Goal: Task Accomplishment & Management: Complete application form

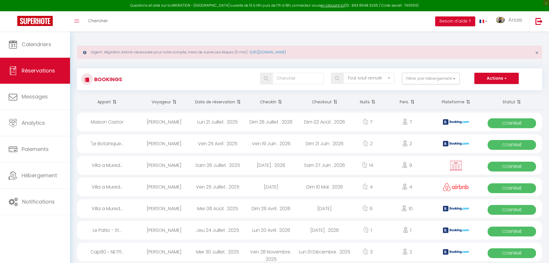
select select "not_cancelled"
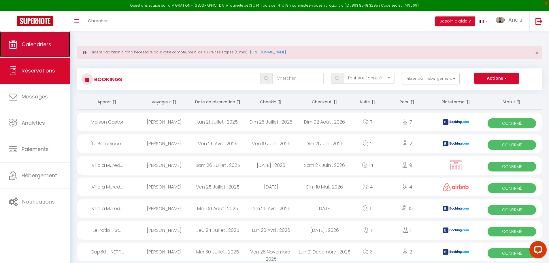
click at [37, 41] on span "Calendriers" at bounding box center [37, 44] width 30 height 7
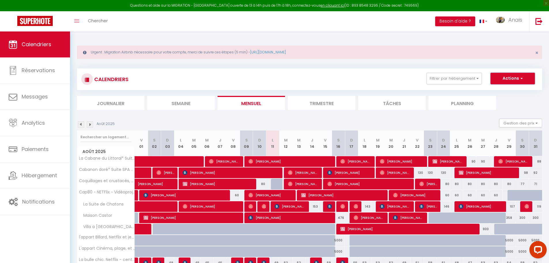
click at [518, 79] on button "Actions" at bounding box center [512, 79] width 44 height 12
click at [495, 92] on link "Nouvelle réservation" at bounding box center [507, 91] width 50 height 9
select select
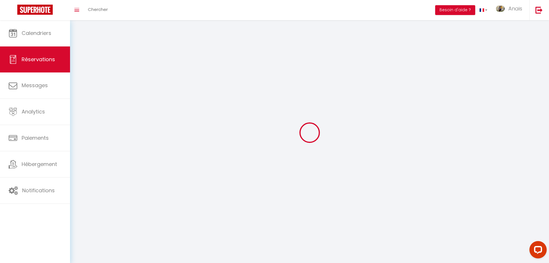
select select
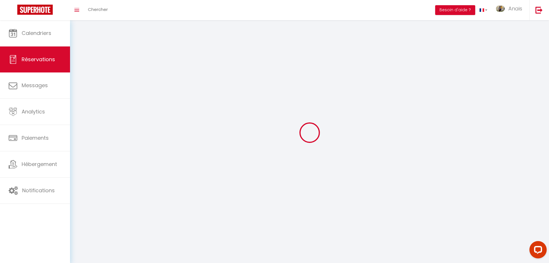
select select
checkbox input "false"
select select
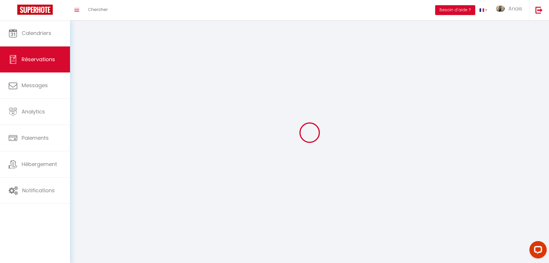
select select
checkbox input "false"
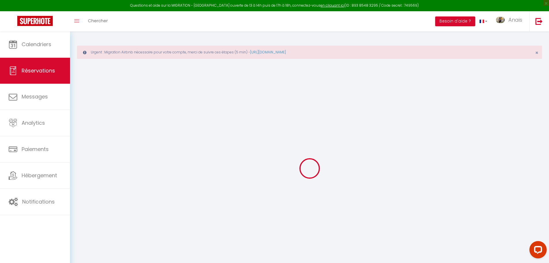
select select
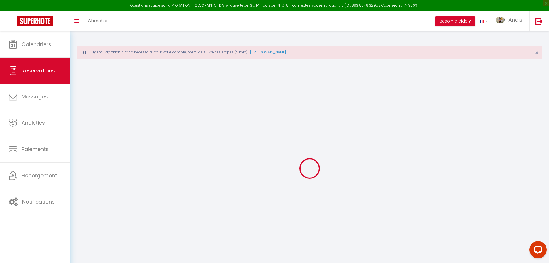
select select
checkbox input "false"
select select
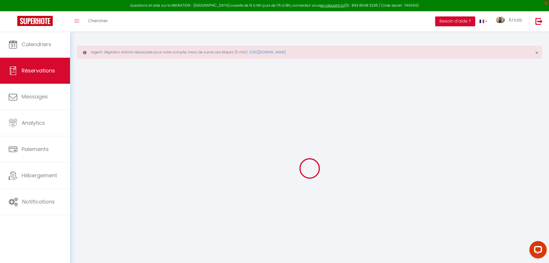
select select
checkbox input "false"
select select
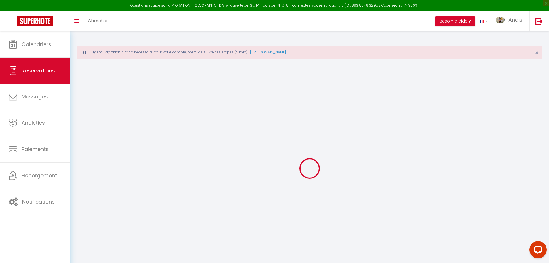
select select
checkbox input "false"
select select
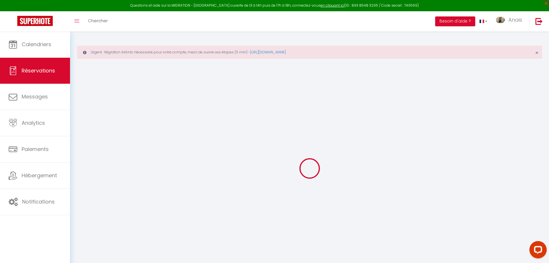
select select
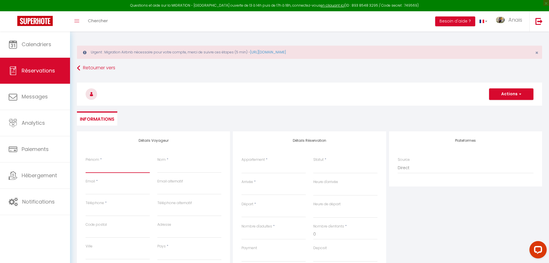
click at [97, 163] on input "Prénom" at bounding box center [118, 167] width 64 height 10
type input "t"
select select
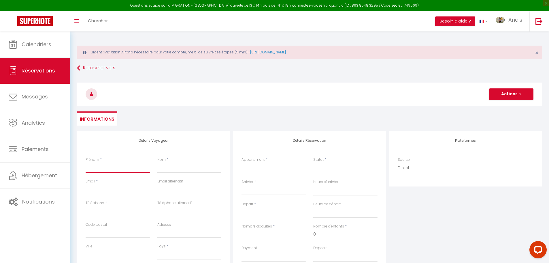
select select
checkbox input "false"
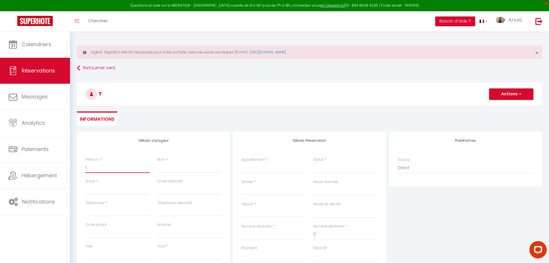
type input "te"
select select
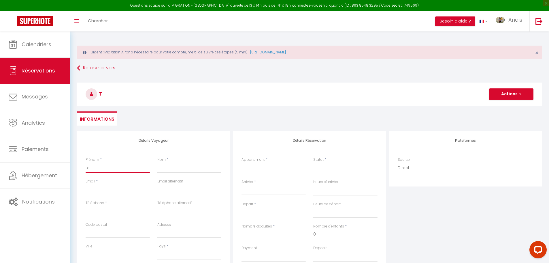
select select
checkbox input "false"
type input "tes"
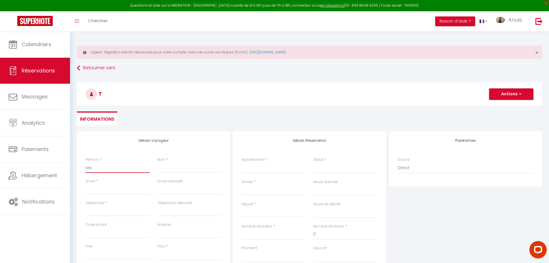
select select
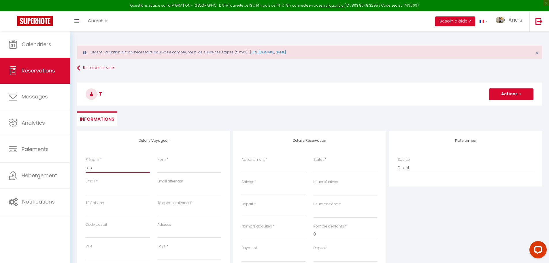
select select
checkbox input "false"
type input "test"
select select
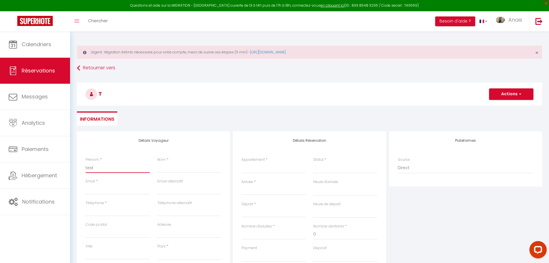
select select
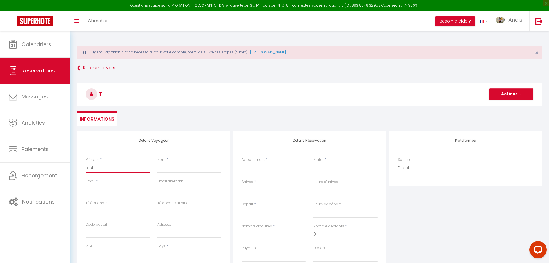
select select
checkbox input "false"
type input "test"
click at [164, 166] on input "Nom" at bounding box center [189, 167] width 64 height 10
type input "t"
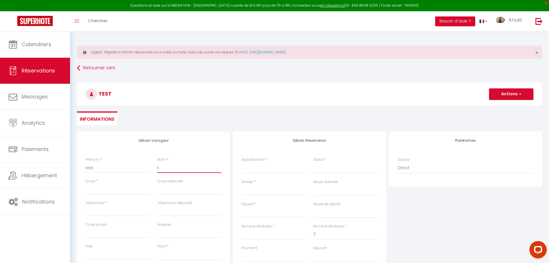
select select
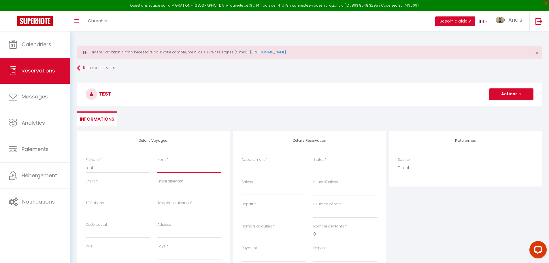
select select
checkbox input "false"
type input "te"
select select
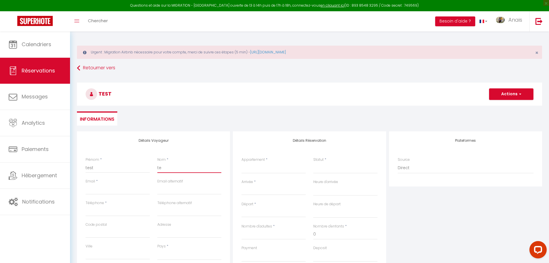
select select
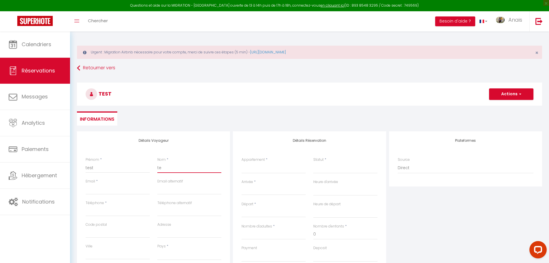
select select
checkbox input "false"
type input "tes"
select select
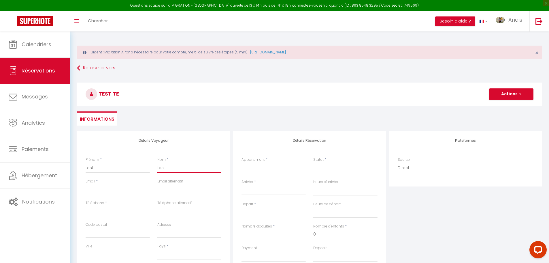
select select
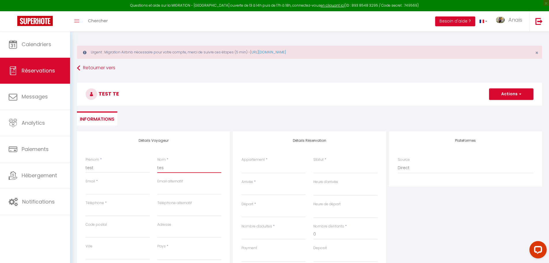
checkbox input "false"
type input "test"
select select
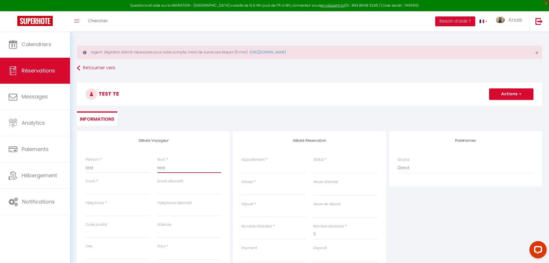
select select
checkbox input "false"
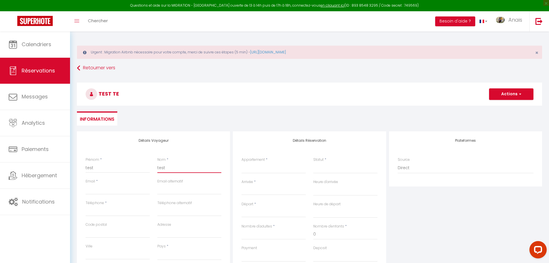
type input "teste"
select select
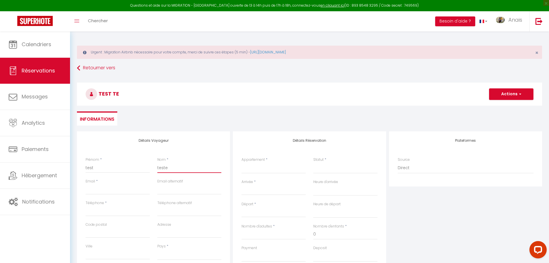
select select
checkbox input "false"
type input "testeu"
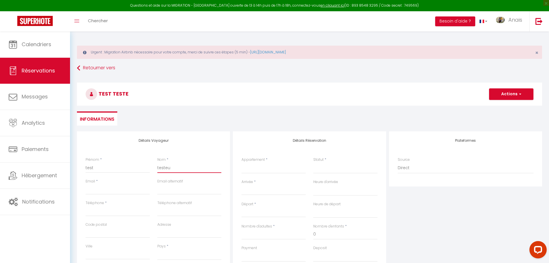
select select
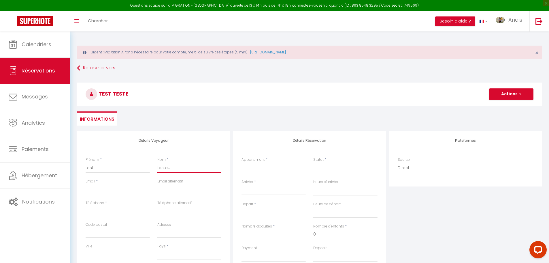
select select
checkbox input "false"
type input "testeur"
select select
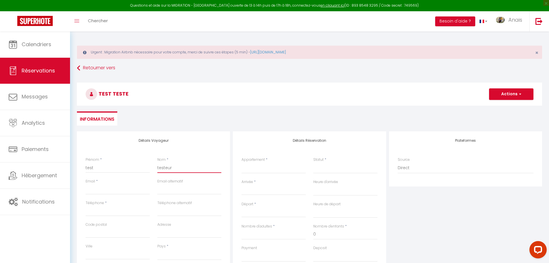
select select
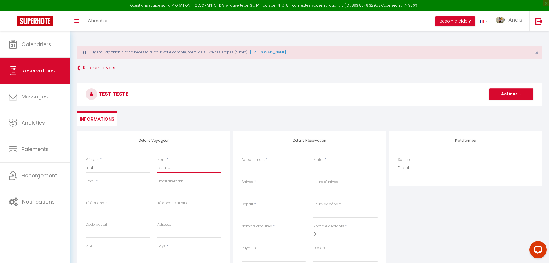
select select
checkbox input "false"
type input "testeur"
click at [114, 188] on input "Email client" at bounding box center [118, 189] width 64 height 10
type input "[EMAIL_ADDRESS][DOMAIN_NAME]"
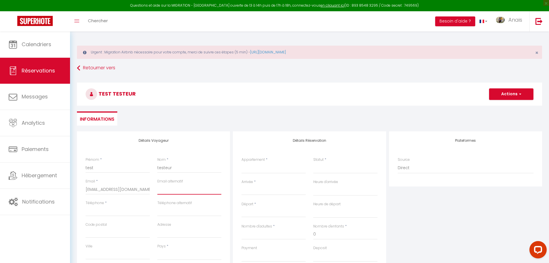
type input "[EMAIL_ADDRESS][DOMAIN_NAME]"
type input "33470"
type input "[STREET_ADDRESS]"
type input "Le Teich"
select select "FR"
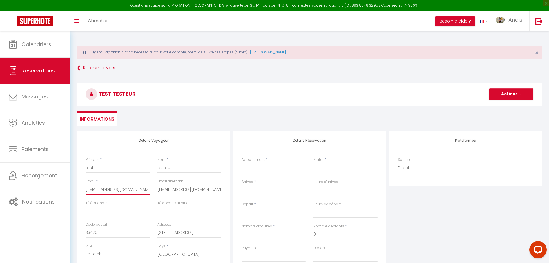
select select
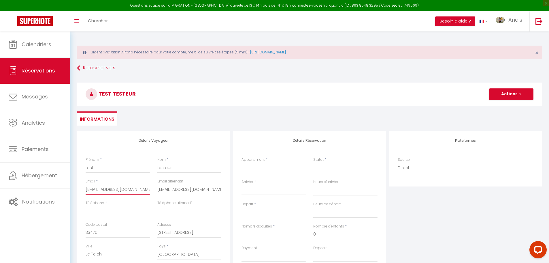
select select
checkbox input "false"
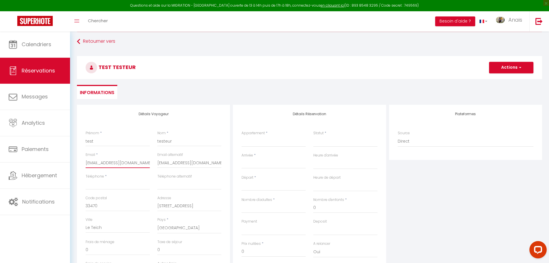
scroll to position [29, 0]
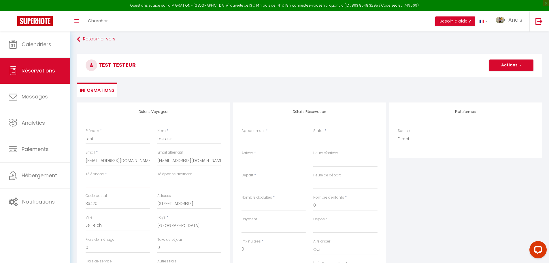
click at [107, 184] on input "Téléphone" at bounding box center [118, 182] width 64 height 10
type input "0621340903"
select select
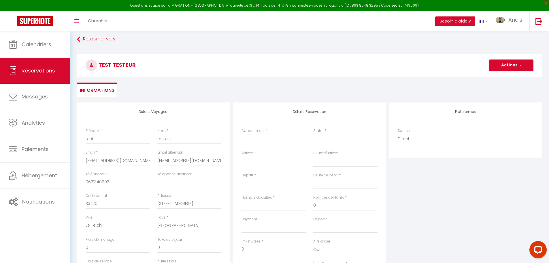
select select
checkbox input "false"
click at [249, 139] on select "La Cabane du Littoral* Suite SPA et nature Cabanon doré* Suite SPA et nature Co…" at bounding box center [273, 138] width 64 height 11
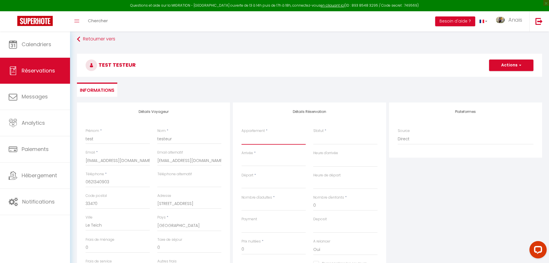
select select "20176"
click at [241, 133] on select "La Cabane du Littoral* Suite SPA et nature Cabanon doré* Suite SPA et nature Co…" at bounding box center [273, 138] width 64 height 11
select select
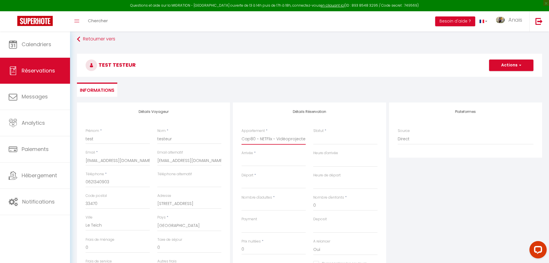
select select
checkbox input "false"
click at [329, 137] on select "Confirmé Non Confirmé [PERSON_NAME] par le voyageur No Show Request" at bounding box center [345, 138] width 64 height 11
click at [326, 138] on select "Confirmé Non Confirmé [PERSON_NAME] par le voyageur No Show Request" at bounding box center [345, 138] width 64 height 11
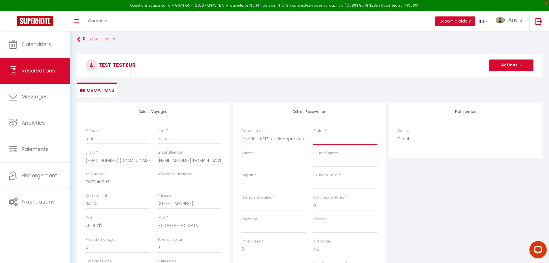
select select
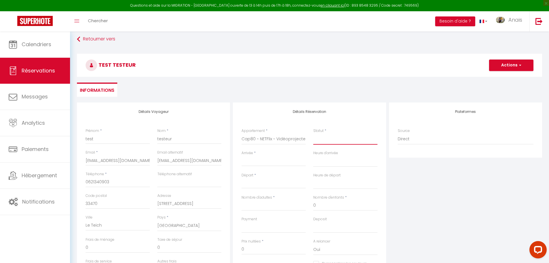
checkbox input "false"
click at [318, 140] on select "Confirmé Non Confirmé [PERSON_NAME] par le voyageur No Show Request" at bounding box center [345, 138] width 64 height 11
select select "1"
click at [313, 133] on select "Confirmé Non Confirmé [PERSON_NAME] par le voyageur No Show Request" at bounding box center [345, 138] width 64 height 11
select select
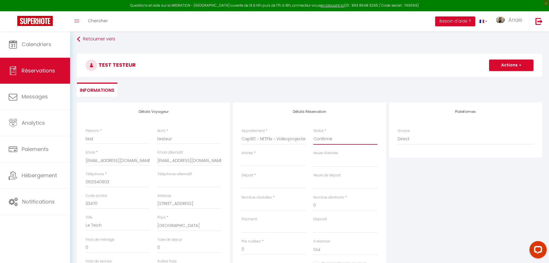
select select
checkbox input "false"
click at [255, 163] on input "Arrivée" at bounding box center [273, 161] width 64 height 7
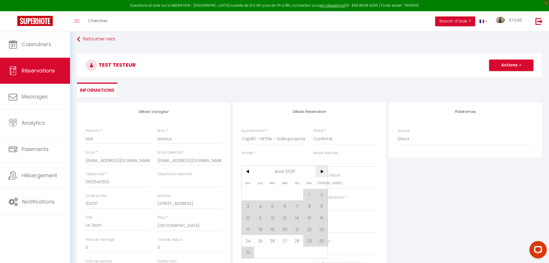
click at [324, 171] on span ">" at bounding box center [322, 171] width 12 height 12
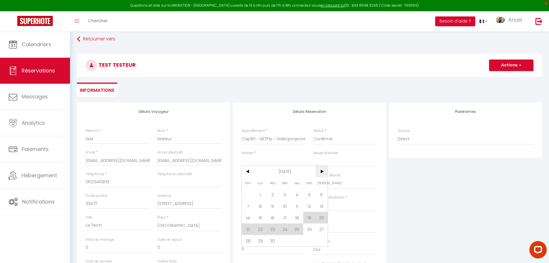
click at [321, 171] on span ">" at bounding box center [322, 171] width 12 height 12
click at [295, 205] on span "11" at bounding box center [297, 206] width 12 height 12
type input "[DATE]"
select select
type input "[DATE]"
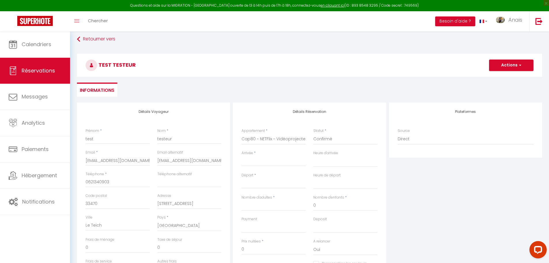
select select
checkbox input "false"
click at [278, 182] on input "[DATE]" at bounding box center [273, 183] width 64 height 7
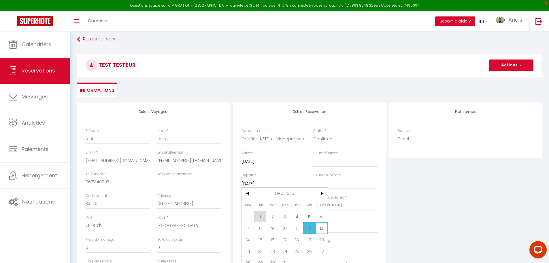
click at [319, 227] on span "13" at bounding box center [322, 228] width 12 height 12
select select
type input "[DATE]"
select select
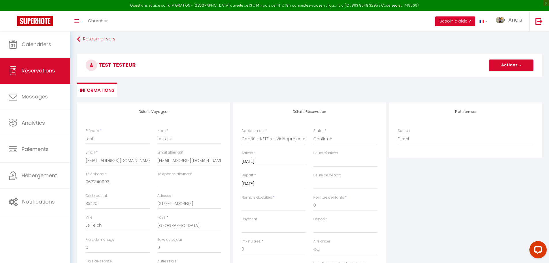
select select
checkbox input "false"
click at [286, 209] on input "Nombre d'adultes" at bounding box center [273, 205] width 64 height 10
type input "2"
select select
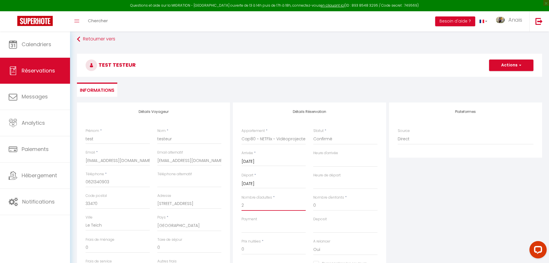
select select
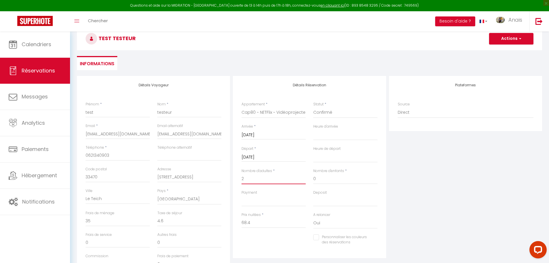
scroll to position [57, 0]
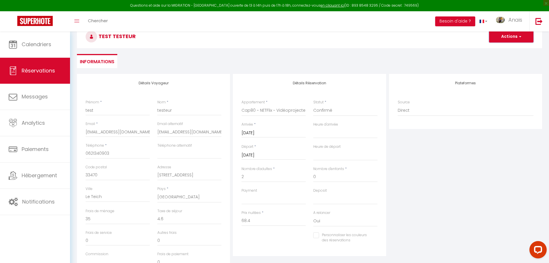
click at [519, 38] on span "button" at bounding box center [519, 36] width 3 height 5
click at [508, 52] on link "Enregistrer" at bounding box center [506, 49] width 46 height 7
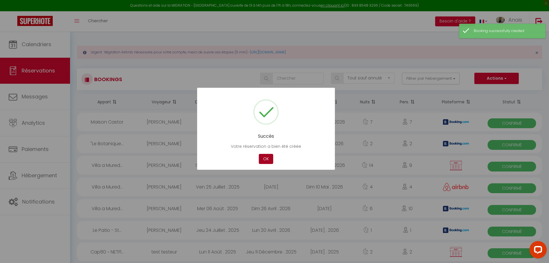
click at [264, 156] on button "OK" at bounding box center [266, 159] width 14 height 10
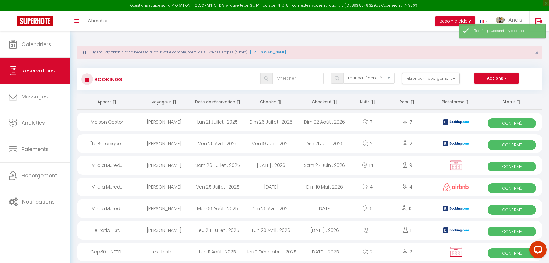
click at [246, 69] on div "Bookings Tous les statuts Annulé Confirmé Non Confirmé Tout sauf annulé No Show…" at bounding box center [309, 79] width 465 height 22
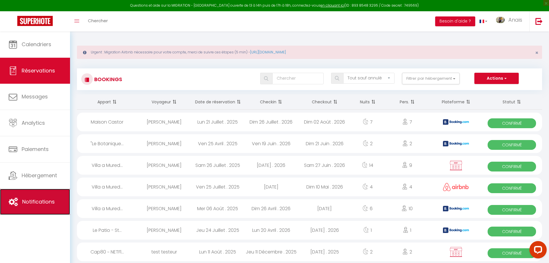
click at [34, 206] on link "Notifications" at bounding box center [35, 201] width 70 height 26
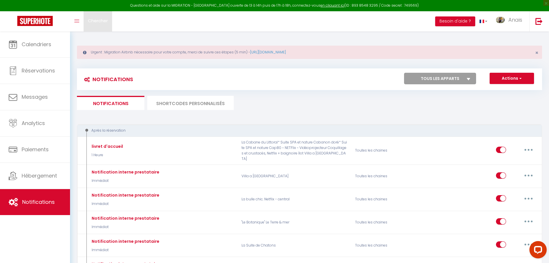
click at [102, 23] on span "Chercher" at bounding box center [98, 21] width 20 height 6
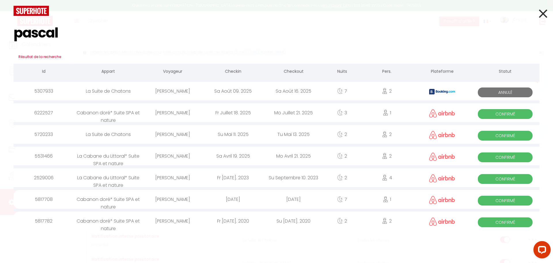
click at [179, 156] on div "[PERSON_NAME]" at bounding box center [172, 155] width 61 height 19
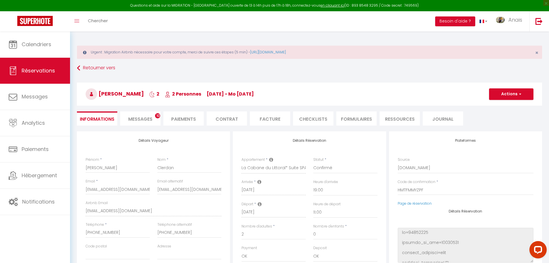
click at [148, 116] on span "Messages" at bounding box center [140, 119] width 24 height 7
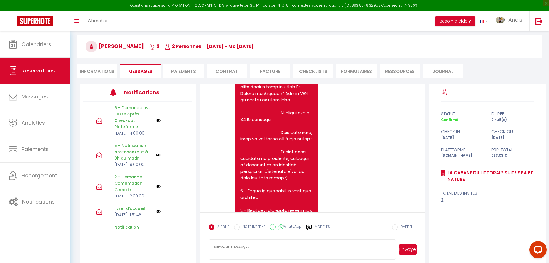
scroll to position [55, 0]
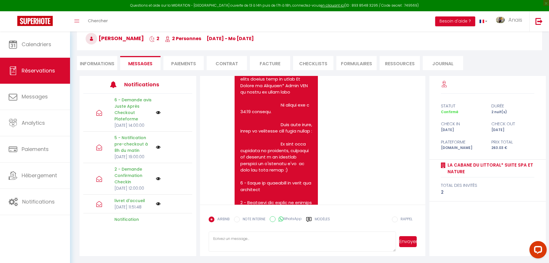
click at [90, 61] on li "Informations" at bounding box center [97, 63] width 40 height 14
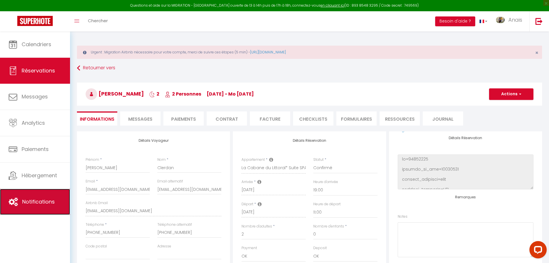
click at [38, 201] on span "Notifications" at bounding box center [38, 201] width 33 height 7
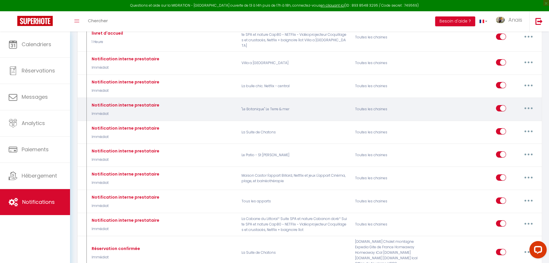
scroll to position [115, 0]
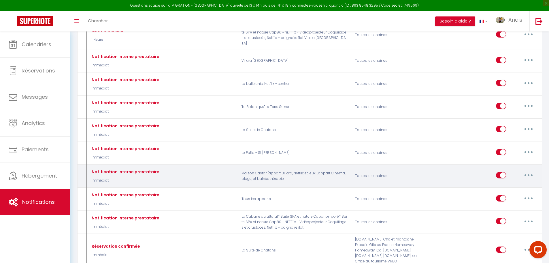
click at [528, 174] on icon "button" at bounding box center [529, 175] width 2 height 2
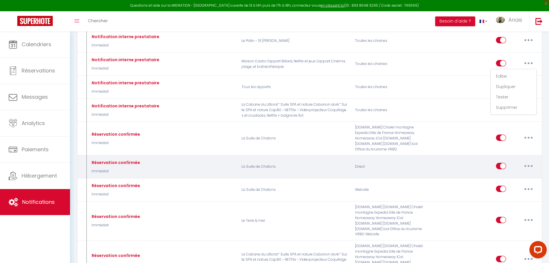
scroll to position [231, 0]
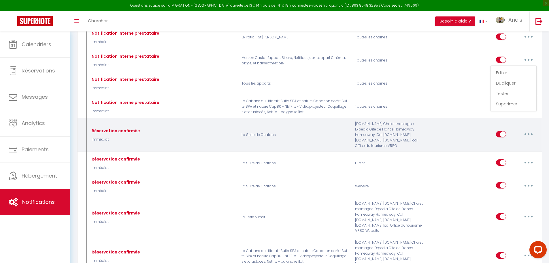
click at [526, 135] on button "button" at bounding box center [528, 133] width 16 height 9
click at [512, 147] on link "Editer" at bounding box center [513, 147] width 43 height 10
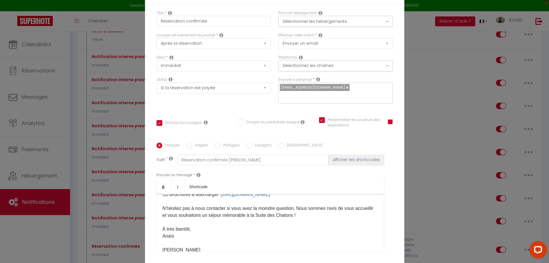
scroll to position [288, 0]
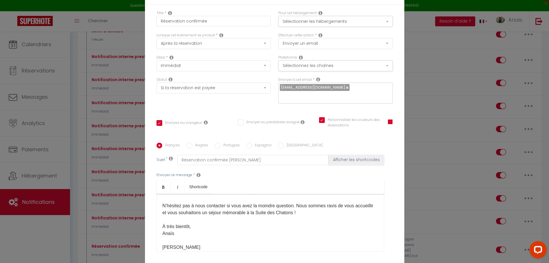
click at [224, 204] on div "Bonjour [GUEST:FIRST_NAME]​ ! Merci d’avoir choisi la Suite des Chatons pour vo…" at bounding box center [270, 223] width 228 height 58
click at [255, 212] on p "N’hésitez pas à nous contacter si vous avez la moindre question. Nous sommes ra…" at bounding box center [271, 209] width 216 height 14
click at [229, 205] on p "N’hésitez pas à nous contacter si vous avez la moindre question. Nous sommes ra…" at bounding box center [271, 209] width 216 height 14
click at [226, 205] on p "N’hésitez pas à nous contacter si vous avez la moindre question. Nous sommes ra…" at bounding box center [271, 209] width 216 height 14
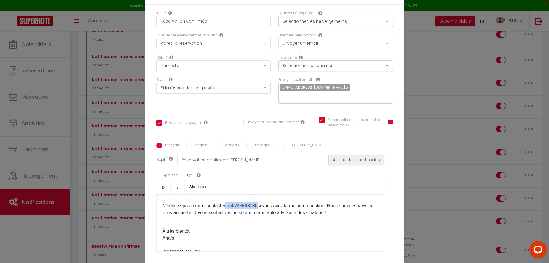
drag, startPoint x: 255, startPoint y: 203, endPoint x: 224, endPoint y: 205, distance: 30.9
click at [224, 205] on p "N’hésitez pas à nous contacter au [PHONE_NUMBER] ​ si vous avez la moindre ques…" at bounding box center [271, 209] width 216 height 14
click at [293, 204] on p "N’hésitez pas à nous contacter ​ si vous avez la moindre question. Nous sommes …" at bounding box center [271, 209] width 216 height 14
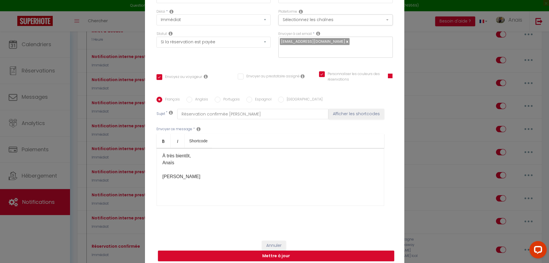
scroll to position [50, 0]
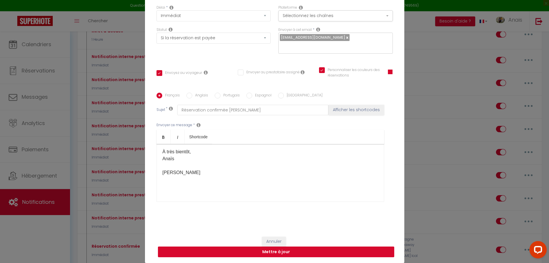
click at [289, 251] on button "Mettre à jour" at bounding box center [276, 251] width 236 height 11
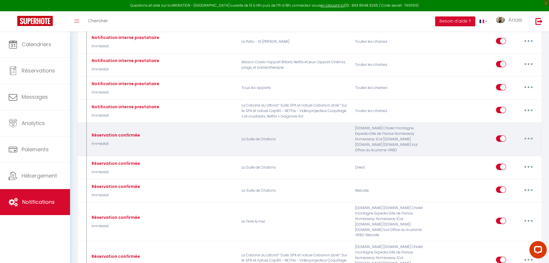
scroll to position [231, 0]
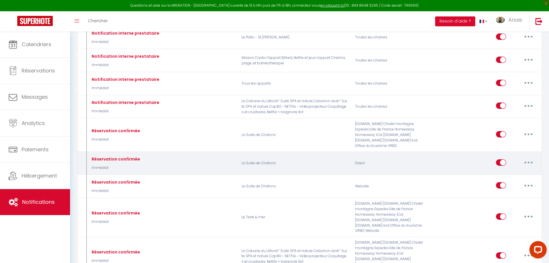
click at [531, 162] on button "button" at bounding box center [528, 162] width 16 height 9
click at [509, 176] on link "Editer" at bounding box center [513, 175] width 43 height 10
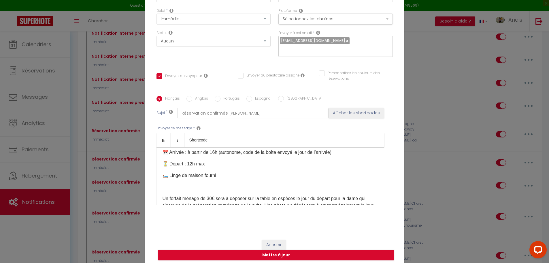
scroll to position [86, 0]
click at [234, 188] on p at bounding box center [271, 185] width 216 height 7
click at [266, 184] on p at bounding box center [271, 185] width 216 height 7
click at [245, 180] on div "Bonjour [GUEST:FIRST_NAME]​ ! Merci d’avoir choisi la Suite des Chatons pour vo…" at bounding box center [270, 176] width 228 height 58
click at [233, 173] on p "🛏️ Linge de maison fourni" at bounding box center [271, 173] width 216 height 7
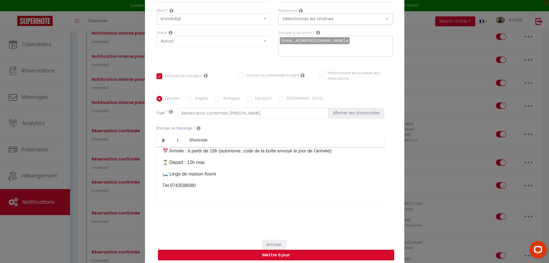
click at [293, 254] on button "Mettre à jour" at bounding box center [276, 254] width 236 height 11
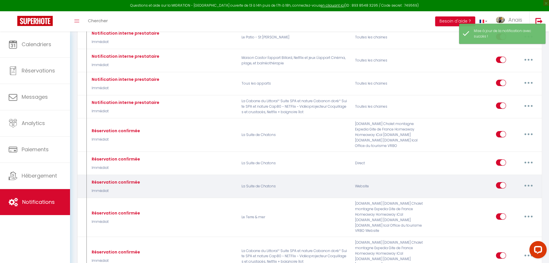
click at [531, 188] on button "button" at bounding box center [528, 184] width 16 height 9
click at [511, 195] on link "Editer" at bounding box center [513, 198] width 43 height 10
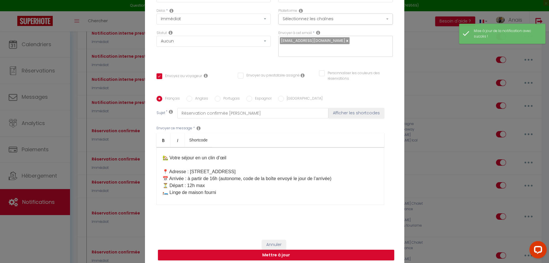
scroll to position [58, 0]
click at [248, 186] on p "🏡 Votre séjour en un clin d’œil 📍 Adresse : [STREET_ADDRESS] 📅 Arrivée : à part…" at bounding box center [271, 172] width 216 height 48
click at [243, 193] on p "🏡 Votre séjour en un clin d’œil 📍 Adresse : [STREET_ADDRESS] 📅 Arrivée : à part…" at bounding box center [271, 172] width 216 height 48
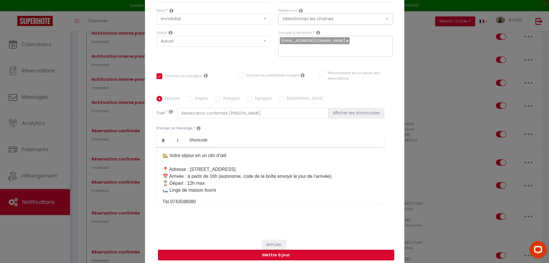
click at [274, 251] on button "Mettre à jour" at bounding box center [276, 254] width 236 height 11
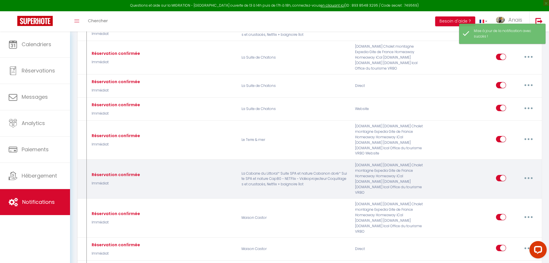
scroll to position [317, 0]
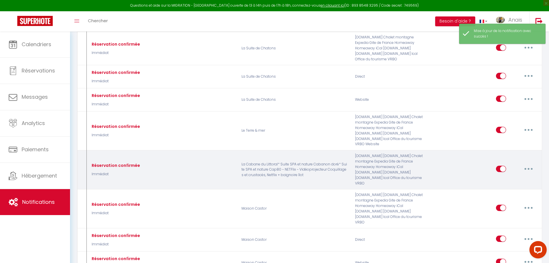
click at [530, 168] on button "button" at bounding box center [528, 168] width 16 height 9
click at [505, 180] on link "Editer" at bounding box center [513, 182] width 43 height 10
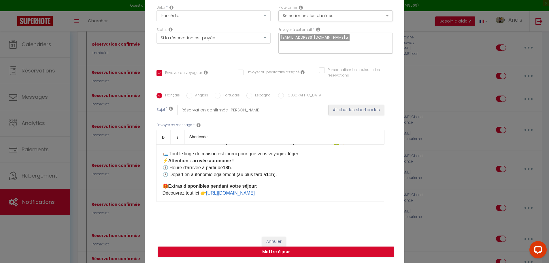
scroll to position [29, 0]
click at [190, 172] on p "🛏️ Tout le linge de maison est fourni pour que vous voyagiez léger. ⚡ Attention…" at bounding box center [271, 163] width 216 height 28
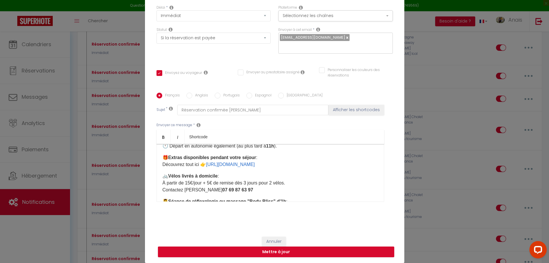
scroll to position [58, 0]
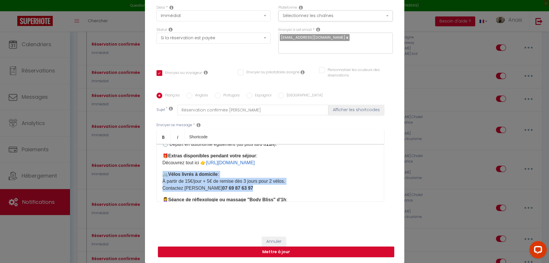
drag, startPoint x: 156, startPoint y: 173, endPoint x: 271, endPoint y: 187, distance: 116.2
click at [271, 187] on div "👋 Bonjour [GUEST:FIRST_NAME] ! Votre réservation est bien enregistrée, merci d’…" at bounding box center [270, 173] width 228 height 58
copy p "🚲 [PERSON_NAME] livrés à domicile : À partir de 15€/jour + 5€ de remise dès 3 j…"
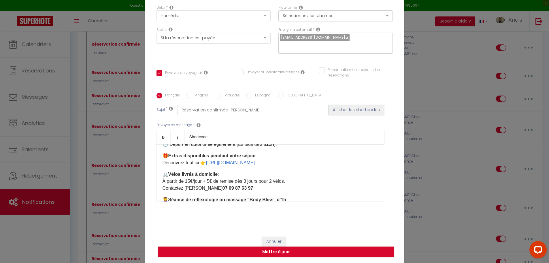
click at [292, 157] on p "🎁 Extras disponibles pendant votre séjour : Découvrez tout ici 👉 [URL][DOMAIN_N…" at bounding box center [271, 159] width 216 height 14
click at [292, 164] on p "🎁 Extras disponibles pendant votre séjour : Découvrez tout ici 👉 [URL][DOMAIN_N…" at bounding box center [271, 159] width 216 height 14
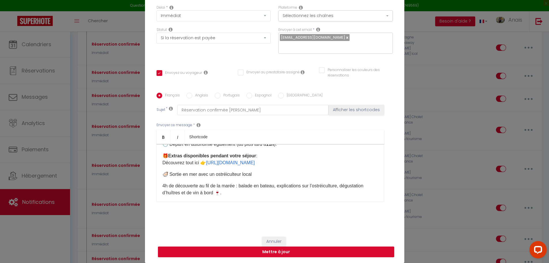
click at [273, 182] on p "🦪 Sortie en mer avec un ostréiculteur local" at bounding box center [271, 196] width 216 height 28
click at [303, 160] on p "🎁 Extras disponibles pendant votre séjour : Découvrez tout ici 👉 [URL][DOMAIN_N…" at bounding box center [271, 159] width 216 height 14
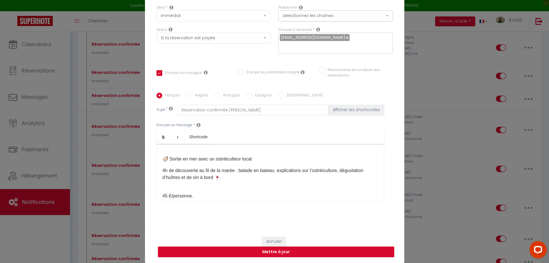
scroll to position [86, 0]
click at [251, 183] on p "45 €/personne." at bounding box center [271, 190] width 216 height 14
click at [250, 183] on p "4h de découverte au fil de la marée : balade en bateau, explications sur l’ostr…" at bounding box center [271, 190] width 216 height 14
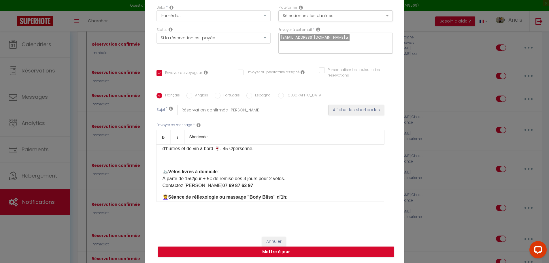
scroll to position [115, 0]
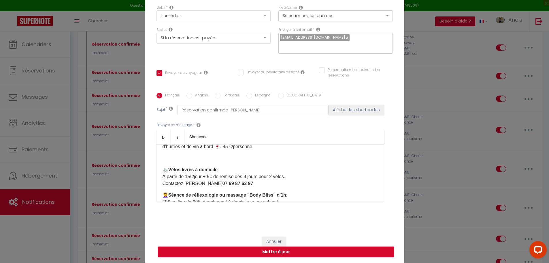
click at [222, 183] on strong "07 69 87 63 97" at bounding box center [237, 183] width 31 height 5
drag, startPoint x: 198, startPoint y: 183, endPoint x: 248, endPoint y: 182, distance: 49.9
click at [248, 182] on p "🚲 [PERSON_NAME] livrés à domicile : À partir de 15€/jour + 5€ de remise dès 3 j…" at bounding box center [271, 176] width 216 height 21
copy p "📞 [PHONE_NUMBER]"
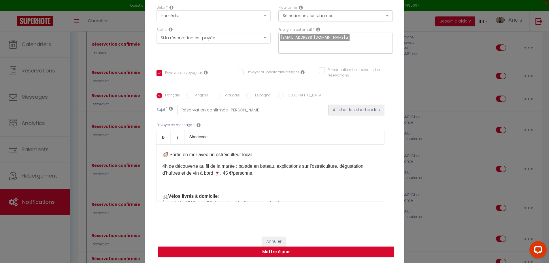
scroll to position [86, 0]
click at [267, 170] on p "4h de découverte au fil de la marée : balade en bateau, explications sur l’ostr…" at bounding box center [271, 172] width 216 height 14
click at [259, 176] on p "4h de découverte au fil de la marée : balade en bateau, explications sur l’ostr…" at bounding box center [271, 172] width 216 height 14
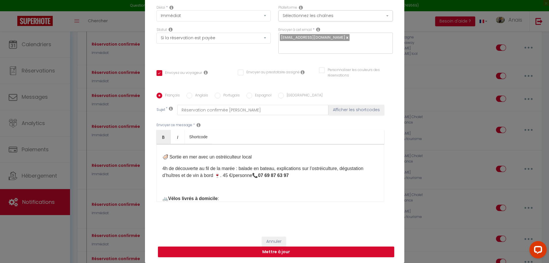
drag, startPoint x: 234, startPoint y: 180, endPoint x: 237, endPoint y: 181, distance: 3.1
click at [235, 180] on p "🦪 Sortie en mer avec un ostréiculteur local 4h de découverte au fil de la marée…" at bounding box center [271, 171] width 216 height 37
click at [252, 173] on p "4h de découverte au fil de la marée : balade en bateau, explications sur l’ostr…" at bounding box center [271, 172] width 216 height 14
click at [254, 173] on p "4h de découverte au fil de la marée : balade en bateau, explications sur l’ostr…" at bounding box center [271, 172] width 216 height 14
click at [264, 165] on p "🦪 Sortie en mer avec un ostréiculteur local" at bounding box center [271, 172] width 216 height 14
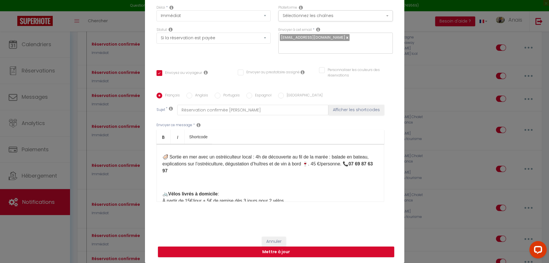
click at [220, 173] on p "🦪 Sortie en mer avec un ostréiculteur local : 4h de découverte au fil de la mar…" at bounding box center [271, 163] width 216 height 21
drag, startPoint x: 207, startPoint y: 170, endPoint x: 171, endPoint y: 170, distance: 36.3
click at [171, 170] on p "🦪 Sortie en mer avec un ostréiculteur local : 4h de découverte au fil de la mar…" at bounding box center [271, 163] width 216 height 21
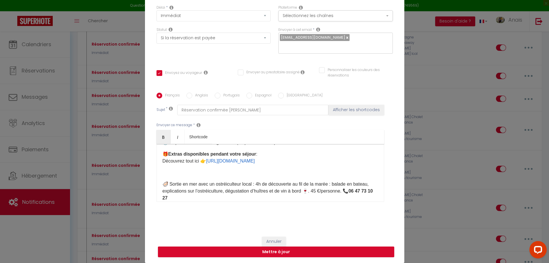
scroll to position [58, 0]
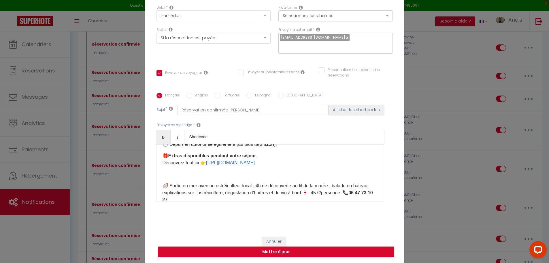
click at [158, 184] on div "👋 Bonjour [GUEST:FIRST_NAME] ! Votre réservation est bien enregistrée, merci d’…" at bounding box center [270, 173] width 228 height 58
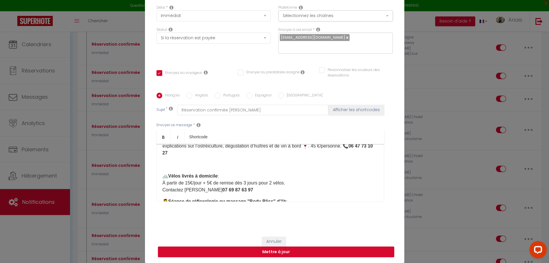
scroll to position [115, 0]
click at [180, 176] on strong "Vélos livrés à domicile" at bounding box center [193, 176] width 50 height 5
click at [167, 166] on p "ACTIVITES ; 🦪 Sortie en mer avec un ostréiculteur local : 4h de découverte au f…" at bounding box center [271, 146] width 216 height 44
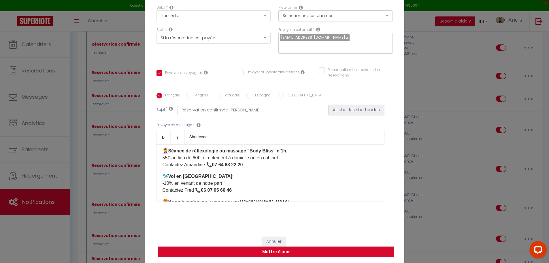
scroll to position [173, 0]
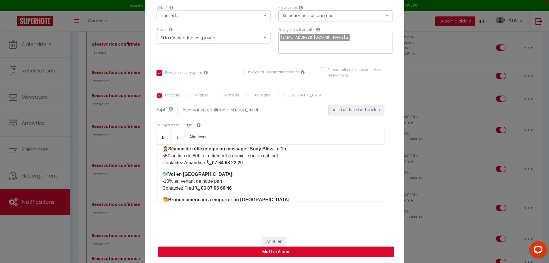
click at [239, 180] on p "🛩️ Vol en [GEOGRAPHIC_DATA] : -10% en venant de notre part ! Contactez Fred 📞 […" at bounding box center [271, 181] width 216 height 21
click at [205, 169] on div "👋 Bonjour [GUEST:FIRST_NAME] ! Votre réservation est bien enregistrée, merci d’…" at bounding box center [270, 173] width 228 height 58
click at [228, 171] on p "🛩️ Vol en [GEOGRAPHIC_DATA] : -10% en venant de notre part ! Contactez Fred 📞 […" at bounding box center [271, 181] width 216 height 21
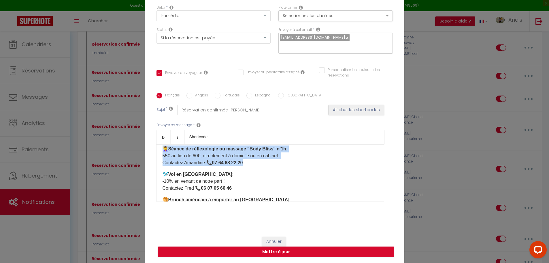
drag, startPoint x: 251, startPoint y: 163, endPoint x: 155, endPoint y: 150, distance: 96.6
click at [156, 150] on div "👋 Bonjour [GUEST:FIRST_NAME] ! Votre réservation est bien enregistrée, merci d’…" at bounding box center [270, 173] width 228 height 58
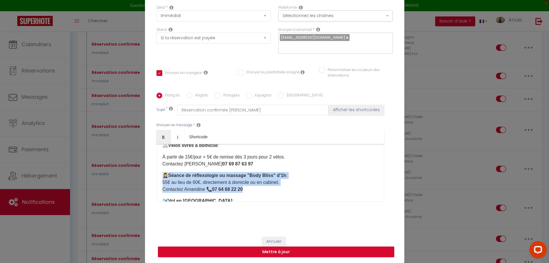
scroll to position [144, 0]
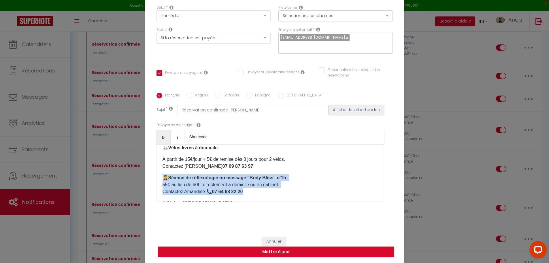
click at [302, 185] on p "💆‍♀️ Séance de réflexologie ou massage "Body Bliss" d'1h : 55€ au lieu de 60€, …" at bounding box center [271, 184] width 216 height 21
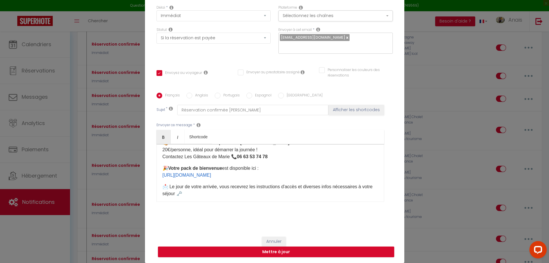
scroll to position [231, 0]
click at [264, 181] on div "👋 Bonjour [GUEST:FIRST_NAME] ! Votre réservation est bien enregistrée, merci d’…" at bounding box center [270, 173] width 228 height 58
click at [269, 161] on div "👋 Bonjour [GUEST:FIRST_NAME] ! Votre réservation est bien enregistrée, merci d’…" at bounding box center [270, 173] width 228 height 58
click at [275, 156] on p "🥞 Brunch américain à emporter au [GEOGRAPHIC_DATA] : 20€/personne, idéal pour d…" at bounding box center [271, 148] width 216 height 21
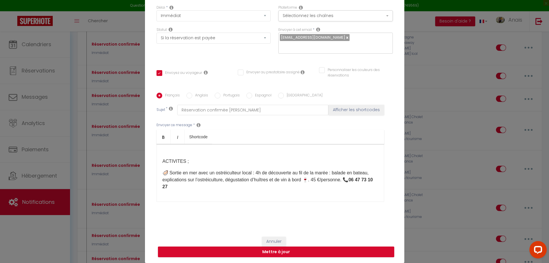
scroll to position [86, 0]
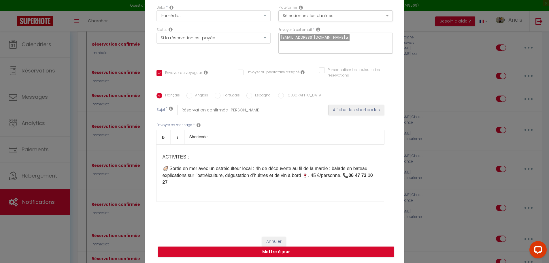
drag, startPoint x: 298, startPoint y: 163, endPoint x: 161, endPoint y: 155, distance: 137.4
click at [161, 155] on div "👋 Bonjour [GUEST:FIRST_NAME] ! Votre réservation est bien enregistrée, merci d’…" at bounding box center [270, 173] width 228 height 58
copy div "ACTIVITES ; 🦪 Sortie en mer avec un ostréiculteur local : 4h de découverte au f…"
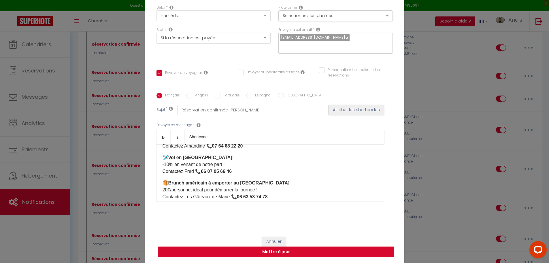
scroll to position [202, 0]
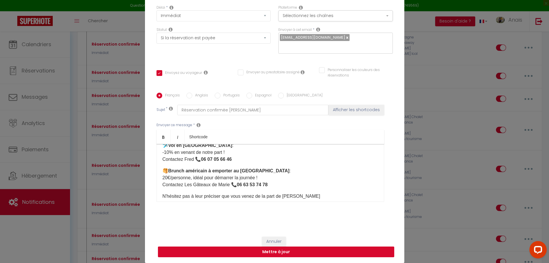
click at [272, 248] on button "Mettre à jour" at bounding box center [276, 251] width 236 height 11
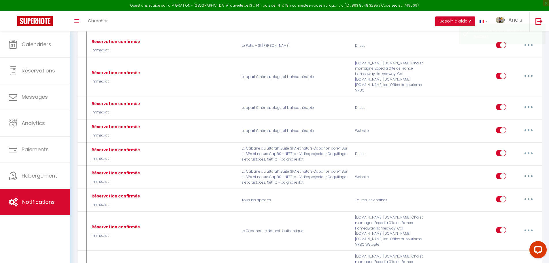
scroll to position [720, 0]
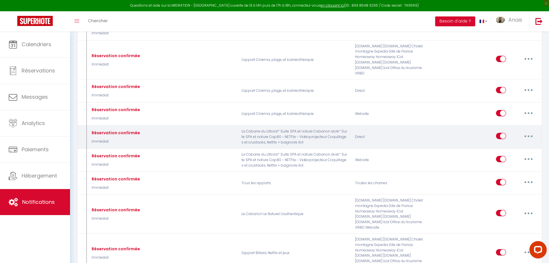
click at [527, 136] on button "button" at bounding box center [528, 135] width 16 height 9
click at [503, 151] on link "Editer" at bounding box center [513, 149] width 43 height 10
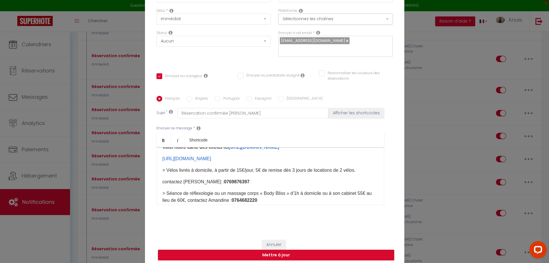
scroll to position [115, 0]
click at [156, 185] on div "​Bonjour [GUEST:FIRST_NAME]​ Votre réservation est bien enregistrée. Merci d'av…" at bounding box center [270, 176] width 228 height 58
click at [156, 173] on div "​Bonjour [GUEST:FIRST_NAME]​ Votre réservation est bien enregistrée. Merci d'av…" at bounding box center [270, 176] width 228 height 58
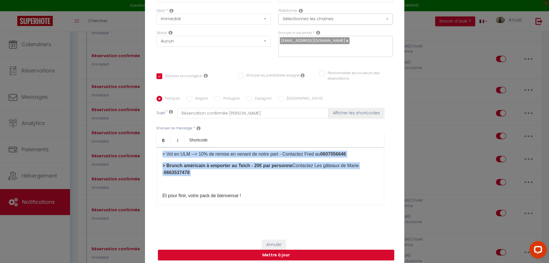
scroll to position [173, 0]
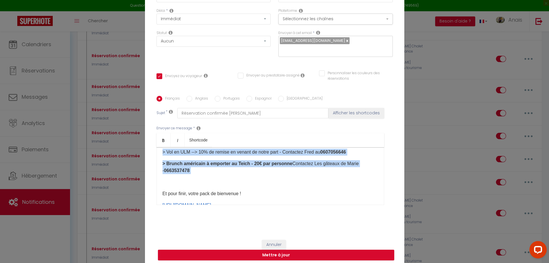
drag, startPoint x: 156, startPoint y: 173, endPoint x: 186, endPoint y: 181, distance: 30.7
click at [186, 181] on div "​Bonjour [GUEST:FIRST_NAME]​ Votre réservation est bien enregistrée. Merci d'av…" at bounding box center [270, 176] width 228 height 58
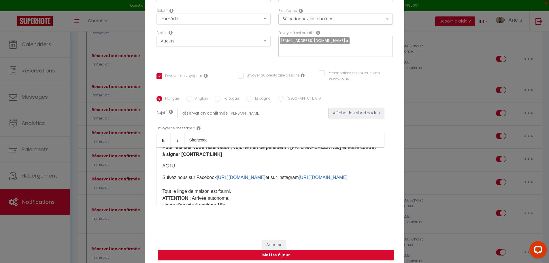
scroll to position [35, 0]
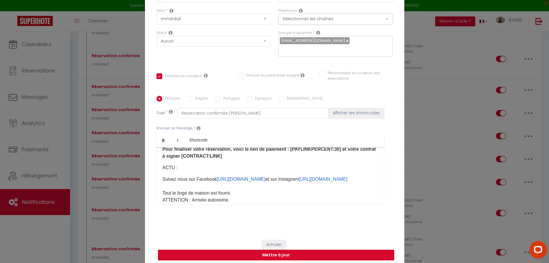
click at [280, 252] on button "Mettre à jour" at bounding box center [276, 254] width 236 height 11
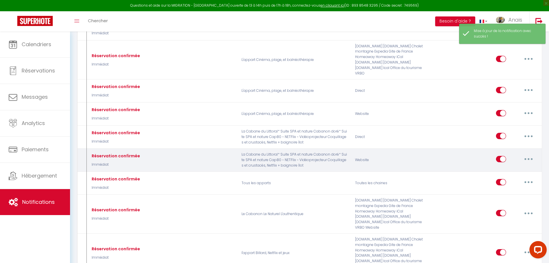
click at [534, 157] on button "button" at bounding box center [528, 158] width 16 height 9
click at [507, 170] on link "Editer" at bounding box center [513, 172] width 43 height 10
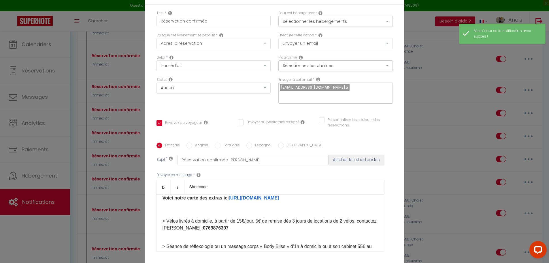
scroll to position [64, 0]
click at [177, 194] on div "​Bonjour [GUEST:FIRST_NAME]​ Votre réservation est bien enregistrée ! Merci d'a…" at bounding box center [270, 223] width 228 height 58
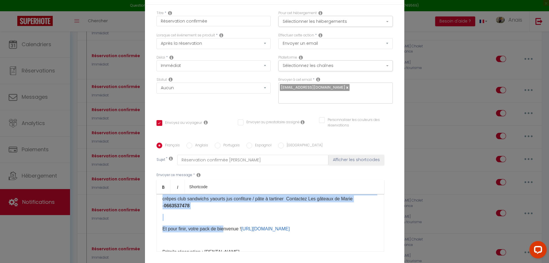
scroll to position [150, 0]
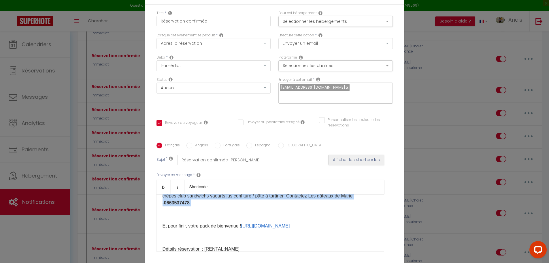
drag, startPoint x: 160, startPoint y: 160, endPoint x: 228, endPoint y: 167, distance: 68.1
click at [228, 194] on div "​Bonjour [GUEST:FIRST_NAME]​ Votre réservation est bien enregistrée ! Merci d'a…" at bounding box center [270, 223] width 228 height 58
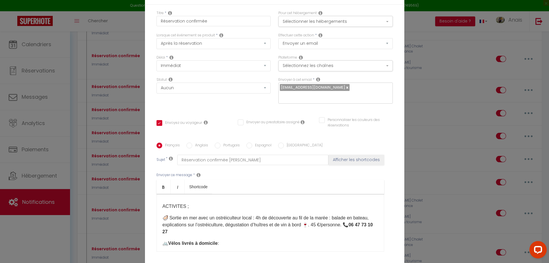
scroll to position [75, 0]
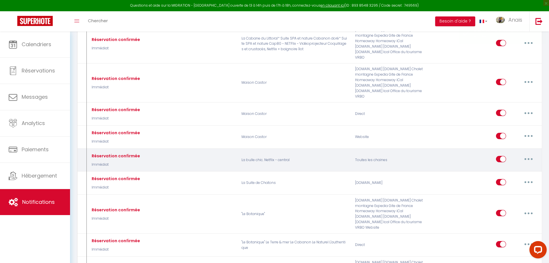
scroll to position [375, 0]
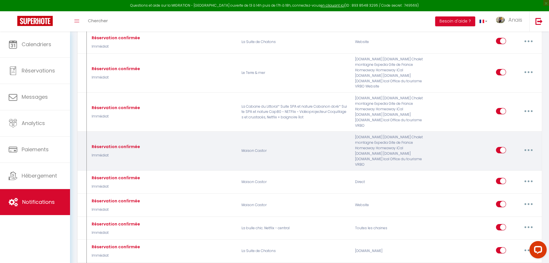
click at [523, 151] on button "button" at bounding box center [528, 149] width 16 height 9
click at [505, 158] on link "Editer" at bounding box center [513, 163] width 43 height 10
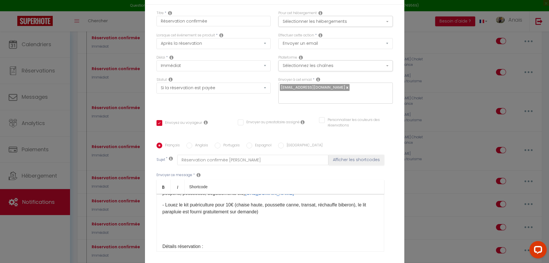
scroll to position [220, 0]
click at [434, 150] on div "Modifier la notification × Titre * Réservation confirmée Pour cet hébergement S…" at bounding box center [274, 131] width 549 height 263
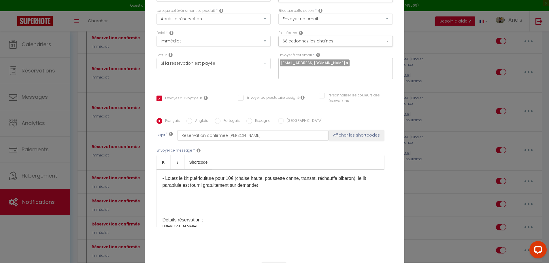
scroll to position [50, 0]
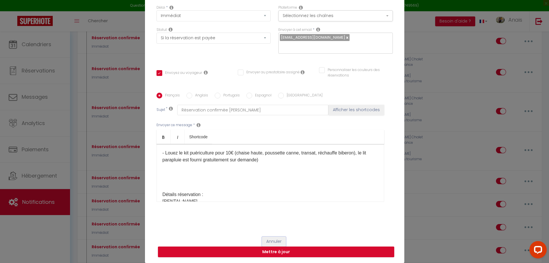
click at [279, 240] on button "Annuler" at bounding box center [274, 241] width 24 height 10
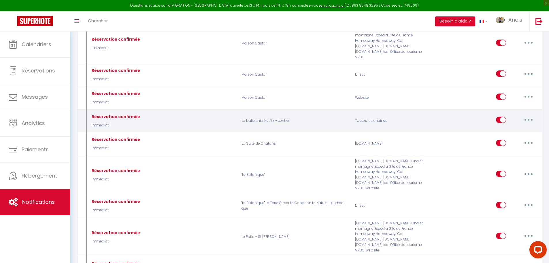
scroll to position [490, 0]
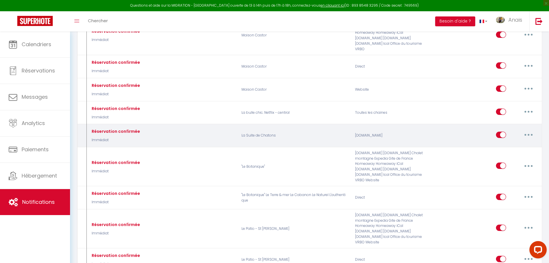
click at [526, 136] on button "button" at bounding box center [528, 134] width 16 height 9
click at [505, 144] on link "Editer" at bounding box center [513, 148] width 43 height 10
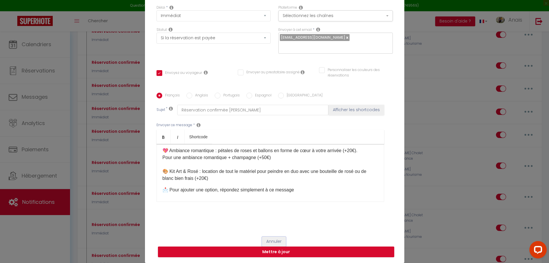
click at [271, 241] on button "Annuler" at bounding box center [274, 241] width 24 height 10
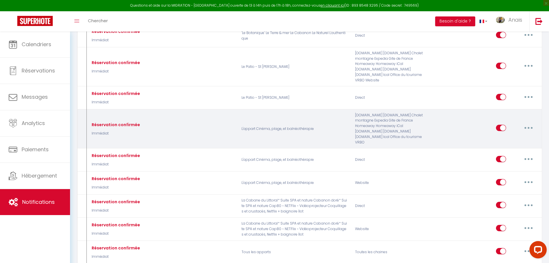
scroll to position [692, 0]
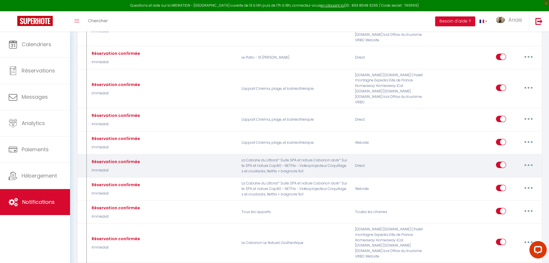
click at [530, 163] on button "button" at bounding box center [528, 164] width 16 height 9
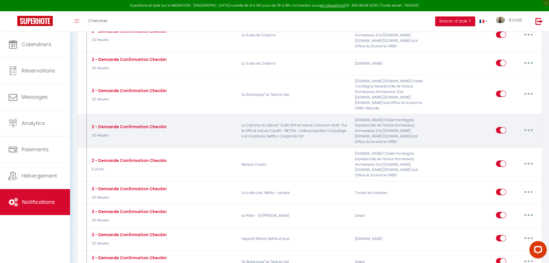
scroll to position [1172, 0]
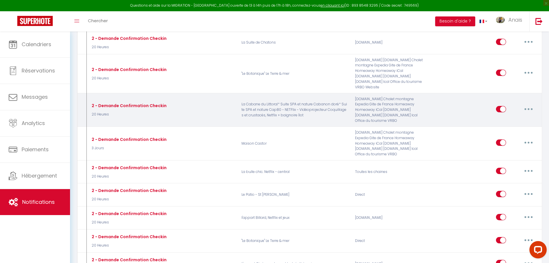
click at [523, 108] on button "button" at bounding box center [528, 108] width 16 height 9
click at [505, 125] on link "Editer" at bounding box center [513, 122] width 43 height 10
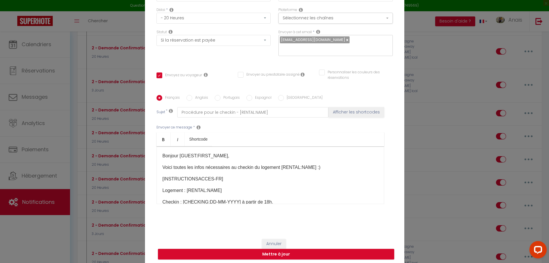
scroll to position [50, 0]
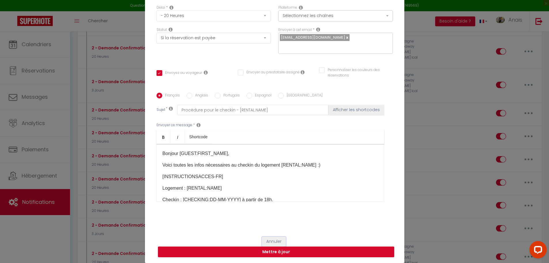
click at [268, 237] on button "Annuler" at bounding box center [274, 241] width 24 height 10
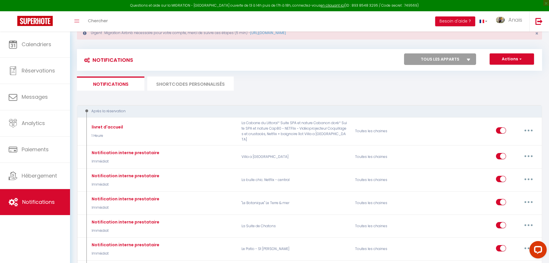
scroll to position [0, 0]
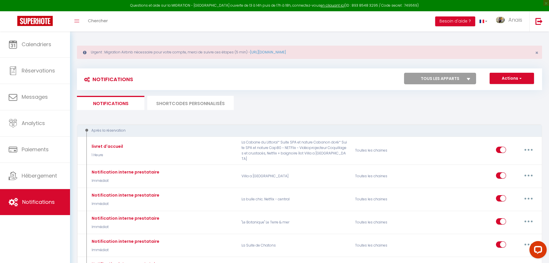
click at [176, 106] on li "SHORTCODES PERSONNALISÉS" at bounding box center [190, 103] width 86 height 14
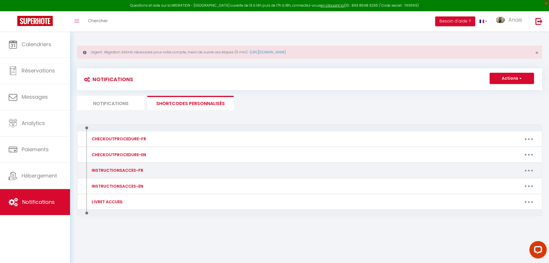
click at [528, 169] on button "button" at bounding box center [529, 169] width 16 height 9
click at [509, 182] on link "Editer" at bounding box center [513, 183] width 43 height 10
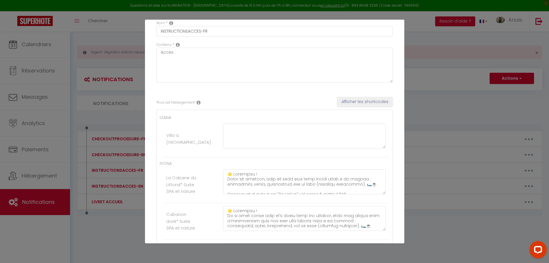
scroll to position [29, 0]
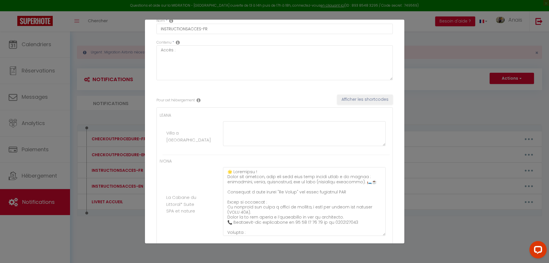
drag, startPoint x: 380, startPoint y: 190, endPoint x: 378, endPoint y: 235, distance: 44.7
click at [378, 146] on textarea at bounding box center [304, 133] width 163 height 25
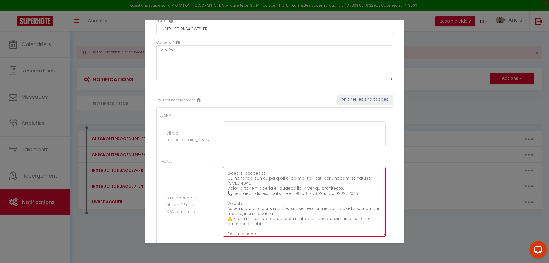
click at [299, 146] on textarea at bounding box center [304, 133] width 163 height 25
click at [297, 146] on textarea at bounding box center [304, 133] width 163 height 25
drag, startPoint x: 297, startPoint y: 194, endPoint x: 322, endPoint y: 194, distance: 24.5
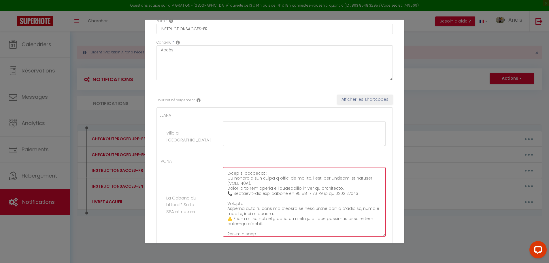
click at [322, 146] on textarea at bounding box center [304, 133] width 163 height 25
click at [299, 146] on textarea at bounding box center [304, 133] width 163 height 25
drag, startPoint x: 297, startPoint y: 193, endPoint x: 360, endPoint y: 195, distance: 63.1
click at [360, 146] on textarea at bounding box center [304, 133] width 163 height 25
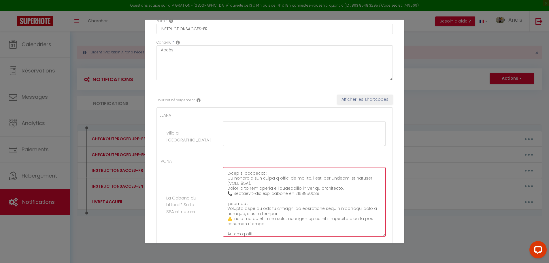
drag, startPoint x: 329, startPoint y: 194, endPoint x: 297, endPoint y: 194, distance: 31.4
click at [297, 146] on textarea at bounding box center [304, 133] width 163 height 25
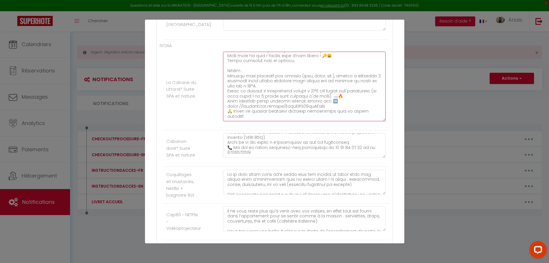
scroll to position [58, 0]
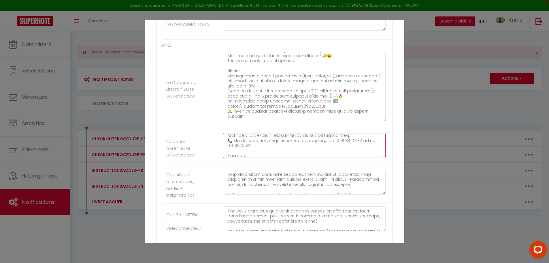
click at [342, 148] on textarea at bounding box center [304, 145] width 163 height 25
click at [334, 148] on textarea at bounding box center [304, 145] width 163 height 25
click at [363, 146] on textarea at bounding box center [304, 145] width 163 height 25
click at [332, 142] on textarea at bounding box center [304, 145] width 163 height 25
drag, startPoint x: 332, startPoint y: 141, endPoint x: 265, endPoint y: 146, distance: 67.1
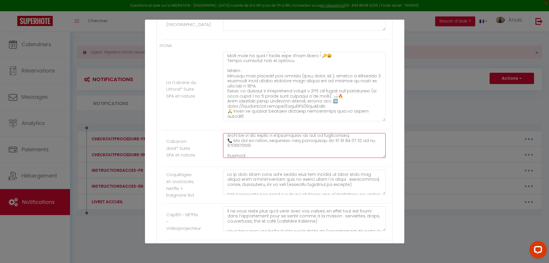
click at [265, 146] on textarea at bounding box center [304, 145] width 163 height 25
paste textarea "743598080"
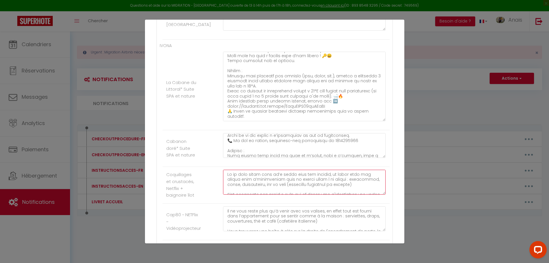
click at [293, 180] on textarea at bounding box center [304, 181] width 163 height 25
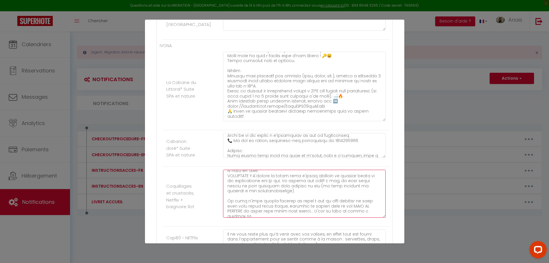
drag, startPoint x: 380, startPoint y: 193, endPoint x: 365, endPoint y: 225, distance: 35.2
click at [369, 217] on textarea at bounding box center [304, 193] width 163 height 48
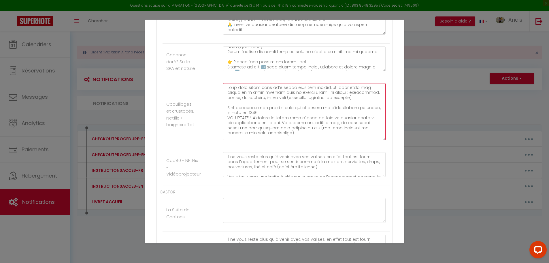
scroll to position [0, 0]
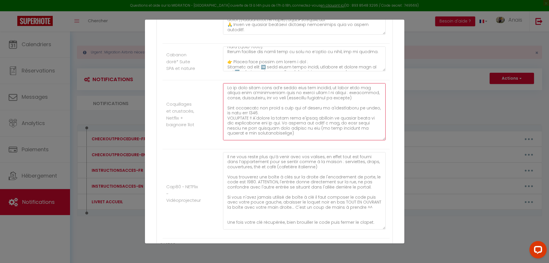
drag, startPoint x: 379, startPoint y: 175, endPoint x: 378, endPoint y: 228, distance: 52.5
click at [378, 228] on textarea "Il ne vous reste plus qu’à venir avec vos valises, en effet tout est fourni dan…" at bounding box center [304, 190] width 163 height 77
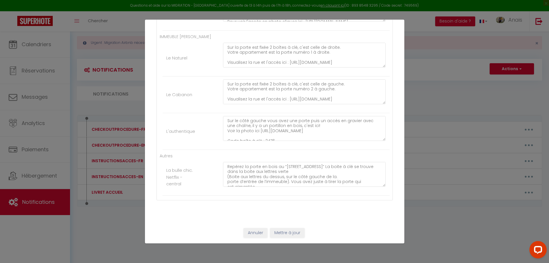
scroll to position [31, 0]
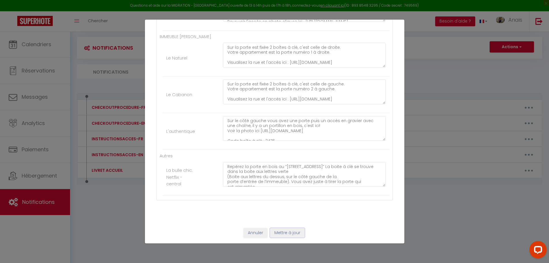
click at [287, 231] on button "Mettre à jour" at bounding box center [287, 233] width 35 height 10
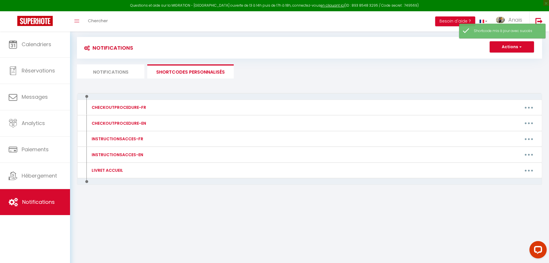
click at [132, 71] on li "Notifications" at bounding box center [110, 71] width 67 height 14
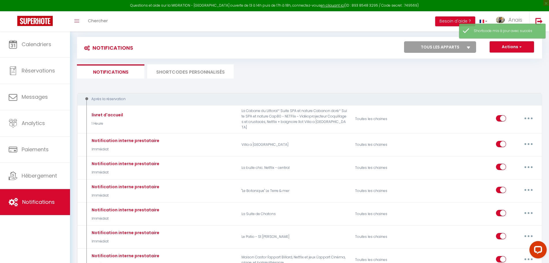
drag, startPoint x: 175, startPoint y: 72, endPoint x: 177, endPoint y: 90, distance: 17.7
click at [175, 72] on li "SHORTCODES PERSONNALISÉS" at bounding box center [190, 71] width 86 height 14
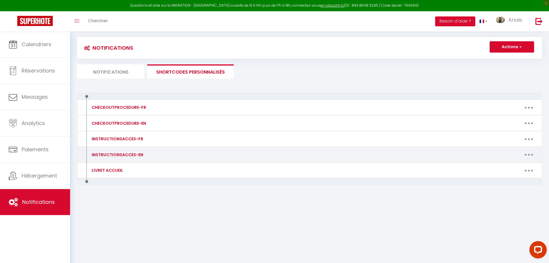
click at [526, 158] on button "button" at bounding box center [529, 154] width 16 height 9
click at [510, 163] on link "Editer" at bounding box center [513, 168] width 43 height 10
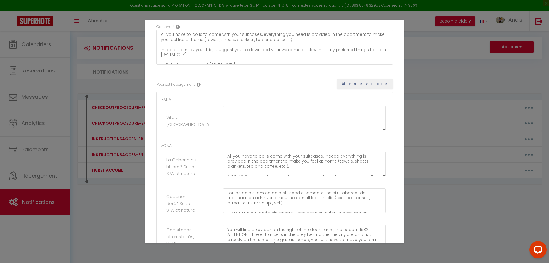
scroll to position [58, 0]
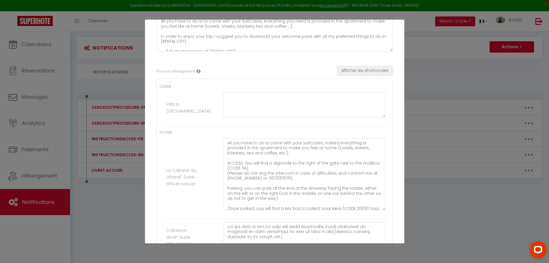
drag, startPoint x: 379, startPoint y: 161, endPoint x: 376, endPoint y: 213, distance: 51.7
click at [379, 117] on textarea "All you have to do is come with your suitcases, indeed everything is provided i…" at bounding box center [304, 104] width 163 height 25
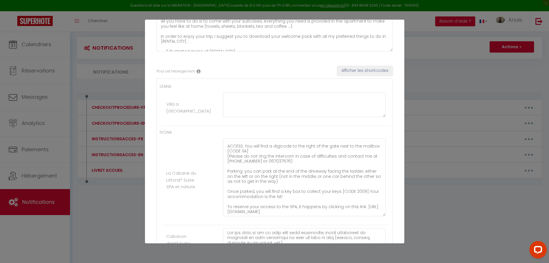
scroll to position [18, 0]
click at [258, 117] on textarea "All you have to do is come with your suitcases, indeed everything is provided i…" at bounding box center [304, 104] width 163 height 25
drag, startPoint x: 224, startPoint y: 161, endPoint x: 279, endPoint y: 162, distance: 55.0
click at [279, 117] on textarea "All you have to do is come with your suitcases, indeed everything is provided i…" at bounding box center [304, 104] width 163 height 25
paste textarea "743598080"
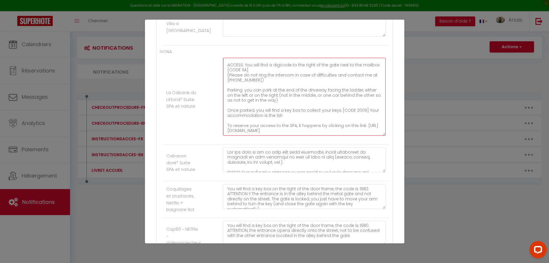
scroll to position [144, 0]
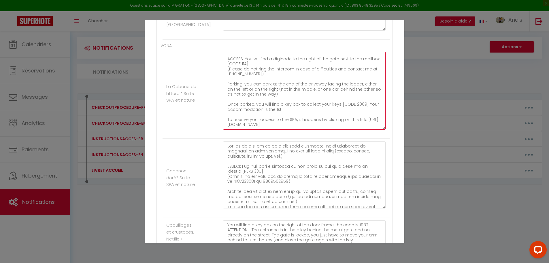
drag, startPoint x: 377, startPoint y: 163, endPoint x: 370, endPoint y: 226, distance: 62.7
click at [373, 208] on textarea at bounding box center [304, 174] width 163 height 67
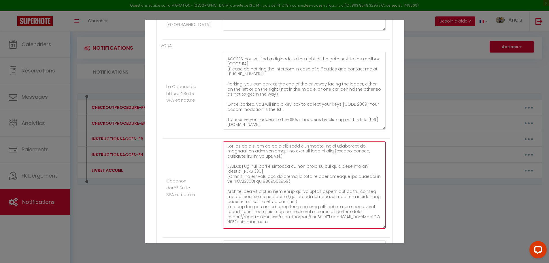
click at [254, 176] on textarea at bounding box center [304, 184] width 163 height 87
drag, startPoint x: 226, startPoint y: 181, endPoint x: 279, endPoint y: 184, distance: 52.5
click at [279, 184] on textarea at bounding box center [304, 184] width 163 height 87
paste textarea "743598080"
click at [289, 173] on textarea at bounding box center [304, 184] width 163 height 87
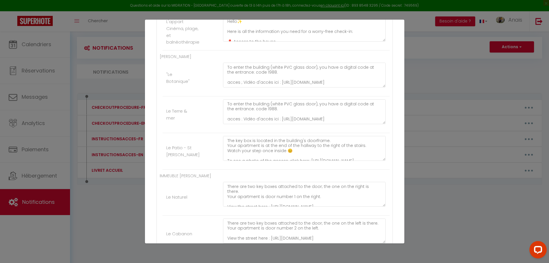
scroll to position [699, 0]
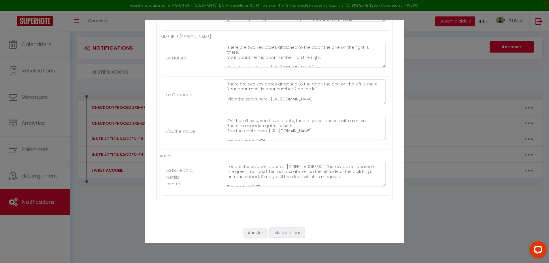
click at [294, 233] on button "Mettre à jour" at bounding box center [287, 233] width 35 height 10
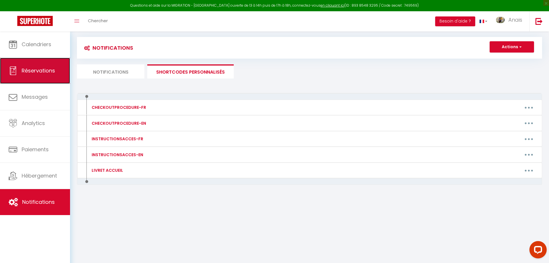
click at [36, 77] on link "Réservations" at bounding box center [35, 71] width 70 height 26
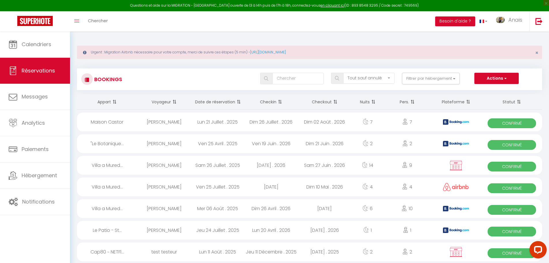
click at [125, 15] on div "Toggle menubar Chercher BUTTON Besoin d'aide ? Anais Paramètres Équipe" at bounding box center [293, 21] width 503 height 20
click at [122, 20] on div "Toggle menubar Chercher BUTTON Besoin d'aide ? Anais Paramètres Équipe" at bounding box center [293, 21] width 503 height 20
click at [98, 19] on span "Chercher" at bounding box center [98, 21] width 20 height 6
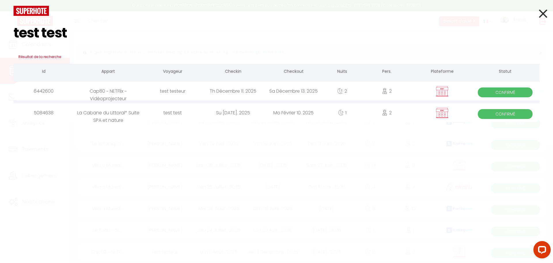
click at [169, 92] on div "test testeur" at bounding box center [172, 91] width 61 height 19
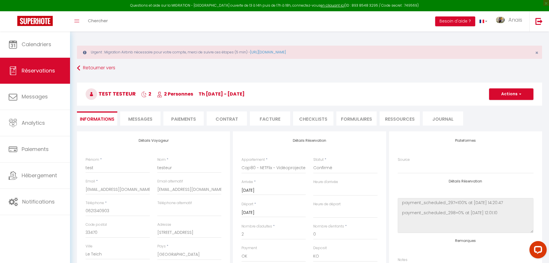
click at [356, 99] on h3 "test testeur 2 2 Personnes Th [DATE] - [DATE]" at bounding box center [309, 93] width 465 height 23
click at [508, 97] on button "Actions" at bounding box center [511, 94] width 44 height 12
click at [492, 114] on link "Dupliquer" at bounding box center [506, 113] width 46 height 7
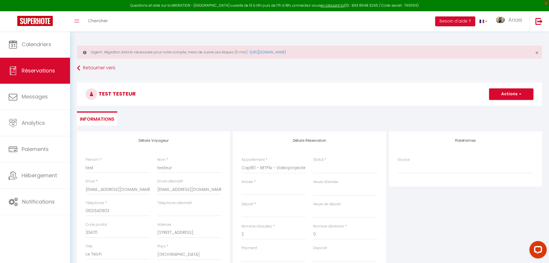
click at [260, 187] on input "Arrivée" at bounding box center [273, 189] width 64 height 7
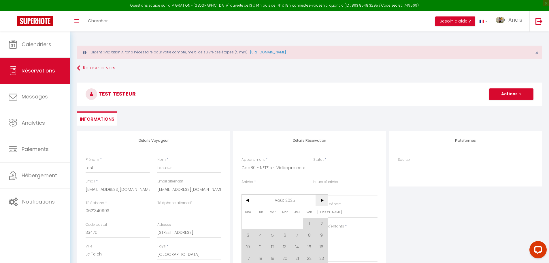
click at [316, 197] on span ">" at bounding box center [322, 200] width 12 height 12
click at [317, 197] on span ">" at bounding box center [322, 200] width 12 height 12
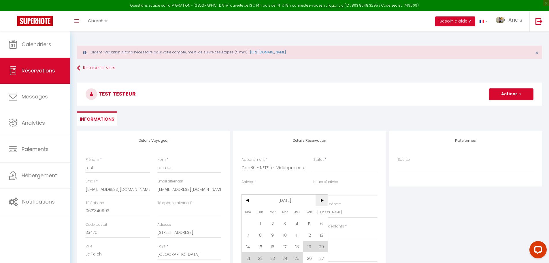
click at [321, 198] on span ">" at bounding box center [322, 200] width 12 height 12
click at [322, 198] on span ">" at bounding box center [322, 200] width 12 height 12
click at [284, 246] on span "14" at bounding box center [285, 246] width 12 height 12
click at [290, 215] on input "Jeu 15 Janvier 2026" at bounding box center [273, 212] width 64 height 7
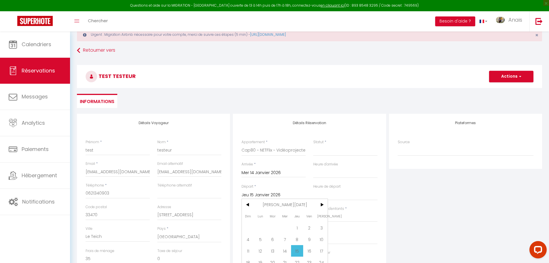
scroll to position [86, 0]
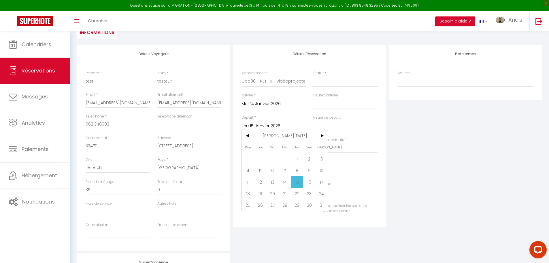
click at [322, 185] on span "17" at bounding box center [322, 182] width 12 height 12
click at [420, 195] on div "Plateformes Source Direct [DOMAIN_NAME] [DOMAIN_NAME] Chalet montagne Expedia G…" at bounding box center [466, 148] width 156 height 206
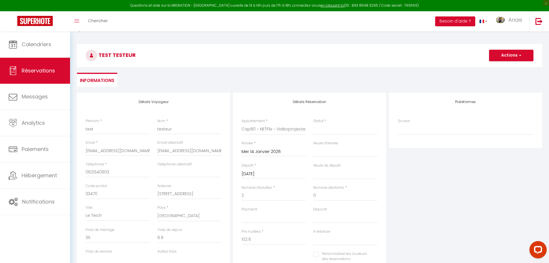
scroll to position [0, 0]
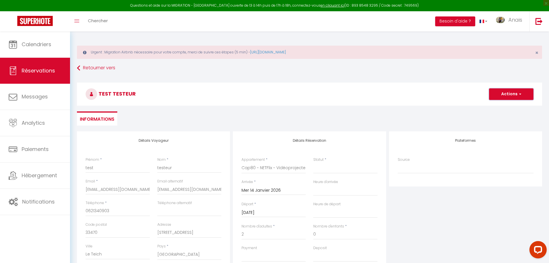
click at [513, 94] on button "Actions" at bounding box center [511, 94] width 44 height 12
click at [506, 105] on link "Enregistrer" at bounding box center [506, 106] width 46 height 7
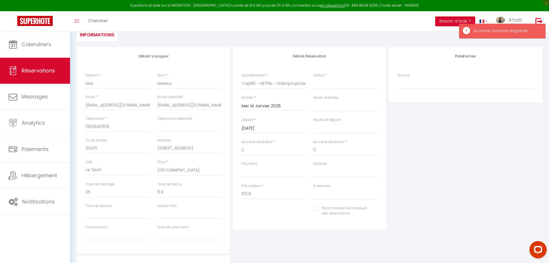
scroll to position [86, 0]
click at [339, 80] on select "Confirmé Non Confirmé [PERSON_NAME] par le voyageur No Show Request" at bounding box center [345, 81] width 64 height 11
click at [313, 76] on select "Confirmé Non Confirmé [PERSON_NAME] par le voyageur No Show Request" at bounding box center [345, 81] width 64 height 11
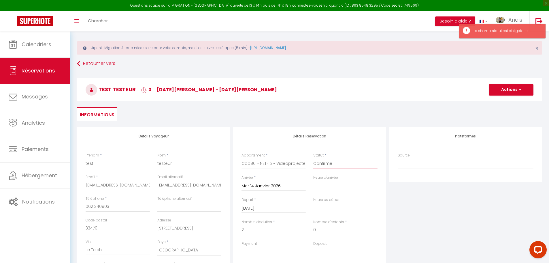
scroll to position [0, 0]
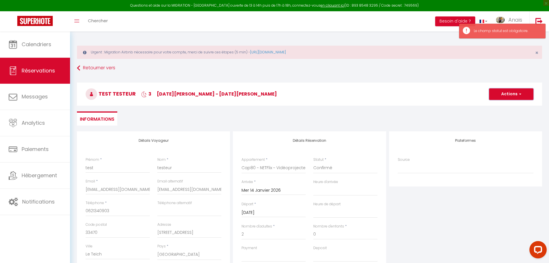
click at [499, 93] on button "Actions" at bounding box center [511, 94] width 44 height 12
click at [490, 107] on link "Enregistrer" at bounding box center [506, 106] width 46 height 7
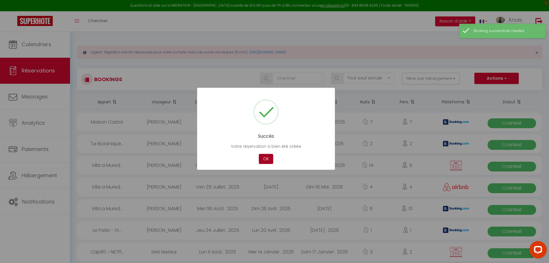
click at [259, 158] on button "OK" at bounding box center [266, 159] width 14 height 10
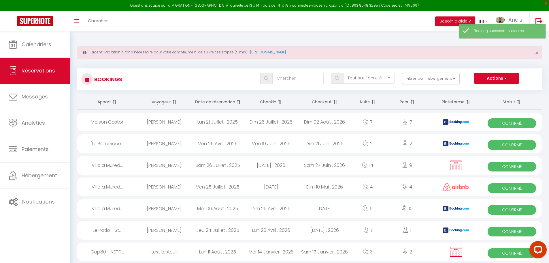
click at [140, 24] on div "Toggle menubar Chercher BUTTON Besoin d'aide ? Anais Paramètres Équipe" at bounding box center [293, 21] width 503 height 20
click at [109, 22] on link "Chercher" at bounding box center [98, 21] width 29 height 20
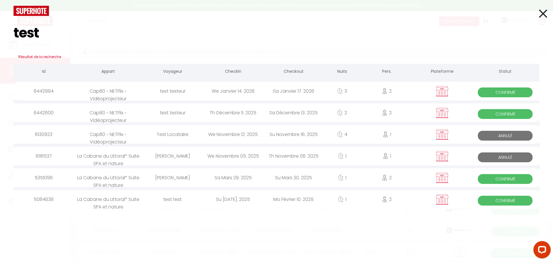
click at [507, 110] on span "Confirmé" at bounding box center [505, 114] width 55 height 10
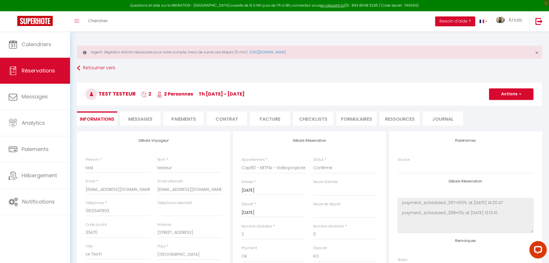
click at [508, 100] on h3 "test testeur 2 2 Personnes Th [DATE] - [DATE]" at bounding box center [309, 93] width 465 height 23
click at [509, 95] on button "Actions" at bounding box center [511, 94] width 44 height 12
click at [435, 92] on h3 "test testeur 2 2 Personnes Th [DATE] - [DATE]" at bounding box center [309, 93] width 465 height 23
click at [329, 169] on select "Confirmé Non Confirmé [PERSON_NAME] par le voyageur No Show Request" at bounding box center [345, 167] width 64 height 11
click at [313, 162] on select "Confirmé Non Confirmé [PERSON_NAME] par le voyageur No Show Request" at bounding box center [345, 167] width 64 height 11
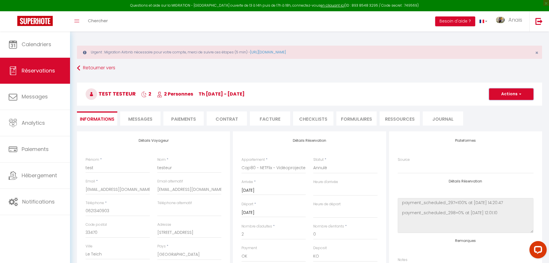
click at [499, 95] on button "Actions" at bounding box center [511, 94] width 44 height 12
click at [501, 106] on link "Enregistrer" at bounding box center [506, 106] width 46 height 7
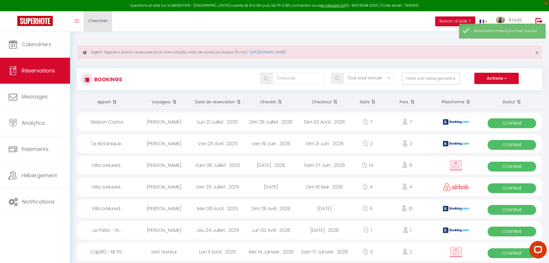
click at [110, 21] on link "Chercher" at bounding box center [98, 21] width 29 height 20
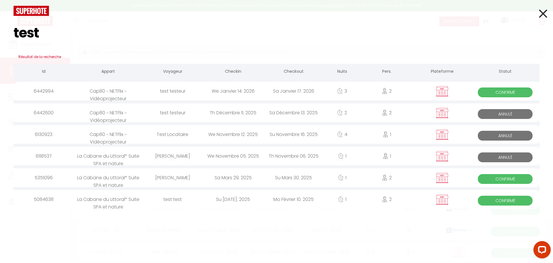
click at [540, 12] on icon at bounding box center [543, 13] width 8 height 14
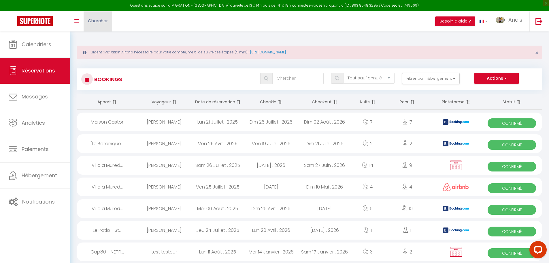
click at [106, 22] on span "Chercher" at bounding box center [98, 21] width 20 height 6
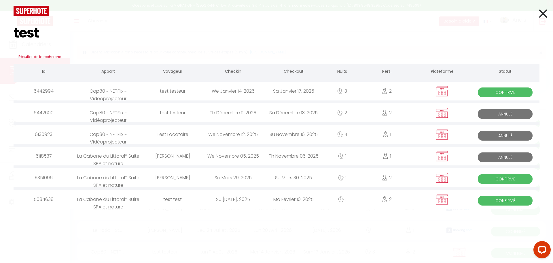
click at [402, 90] on div "2" at bounding box center [387, 91] width 53 height 19
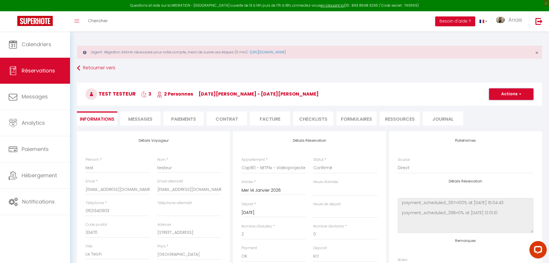
click at [506, 94] on button "Actions" at bounding box center [511, 94] width 44 height 12
click at [338, 171] on select "Confirmé Non Confirmé [PERSON_NAME] par le voyageur No Show Request" at bounding box center [345, 167] width 64 height 11
click at [313, 162] on select "Confirmé Non Confirmé [PERSON_NAME] par le voyageur No Show Request" at bounding box center [345, 167] width 64 height 11
drag, startPoint x: 502, startPoint y: 94, endPoint x: 498, endPoint y: 104, distance: 11.1
click at [503, 94] on button "Actions" at bounding box center [511, 94] width 44 height 12
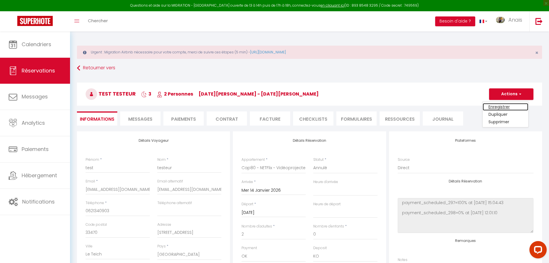
click at [498, 107] on link "Enregistrer" at bounding box center [506, 106] width 46 height 7
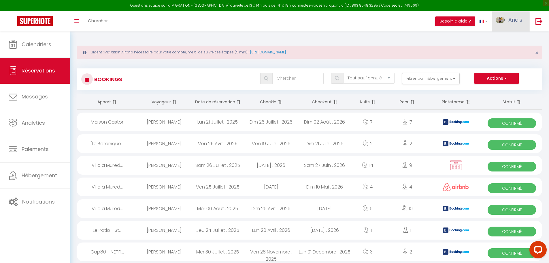
click at [513, 22] on span "Anais" at bounding box center [515, 19] width 14 height 7
click at [506, 39] on link "Paramètres" at bounding box center [506, 40] width 43 height 10
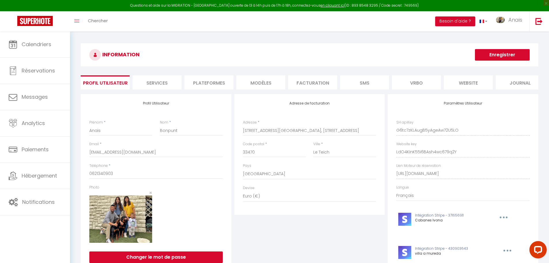
click at [217, 83] on li "Plateformes" at bounding box center [208, 82] width 49 height 14
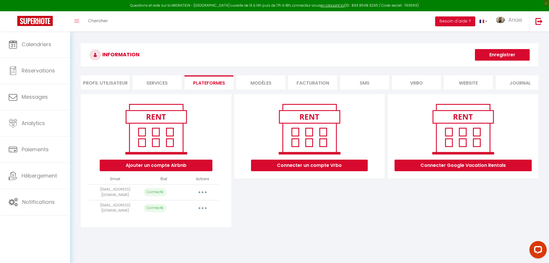
click at [302, 80] on li "Facturation" at bounding box center [312, 82] width 49 height 14
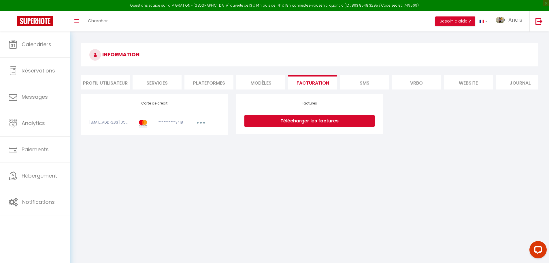
click at [206, 127] on button "button" at bounding box center [201, 123] width 16 height 7
click at [193, 138] on link "Modifier" at bounding box center [193, 135] width 28 height 9
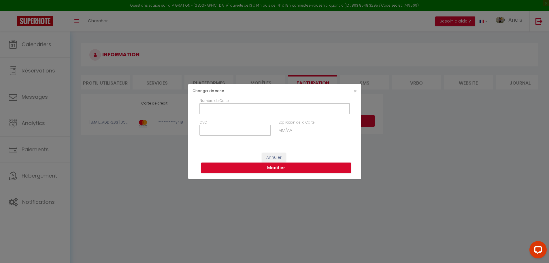
click at [217, 109] on input "Numéro de Carte" at bounding box center [275, 108] width 150 height 10
click at [334, 150] on div "Annuler Modifier" at bounding box center [274, 163] width 173 height 32
click at [355, 91] on span "×" at bounding box center [355, 90] width 3 height 7
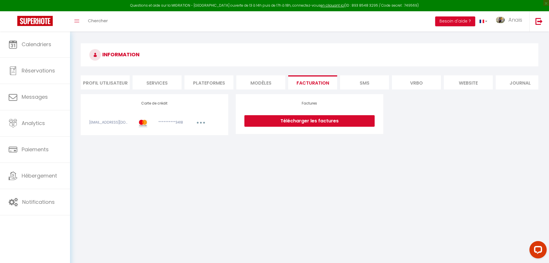
click at [299, 123] on link "Télécharger les factures" at bounding box center [309, 121] width 130 height 12
